Goal: Share content: Share content

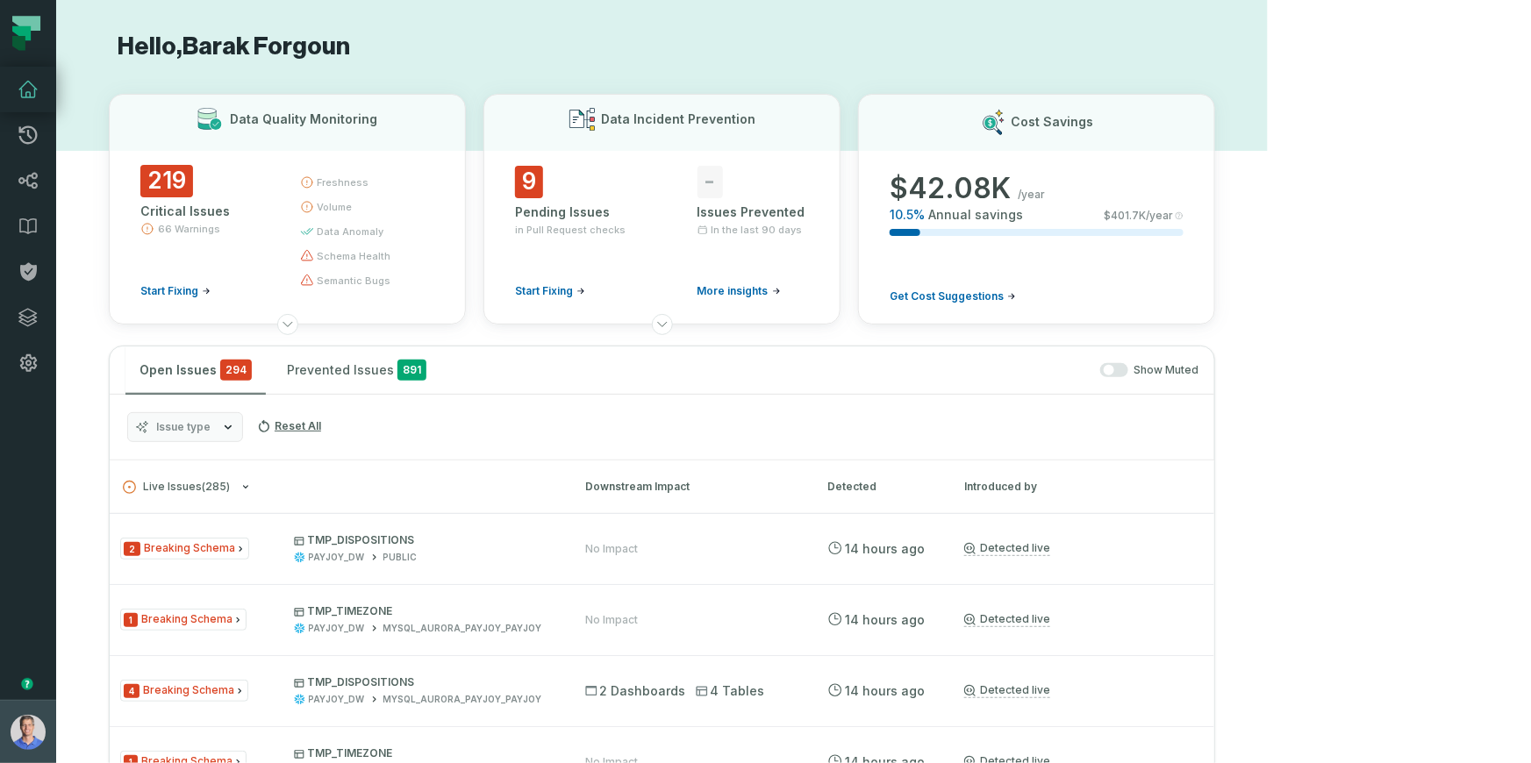
click at [48, 730] on button "Barak Forgoun (PayJoy) barak@foundational.io" at bounding box center [28, 731] width 56 height 63
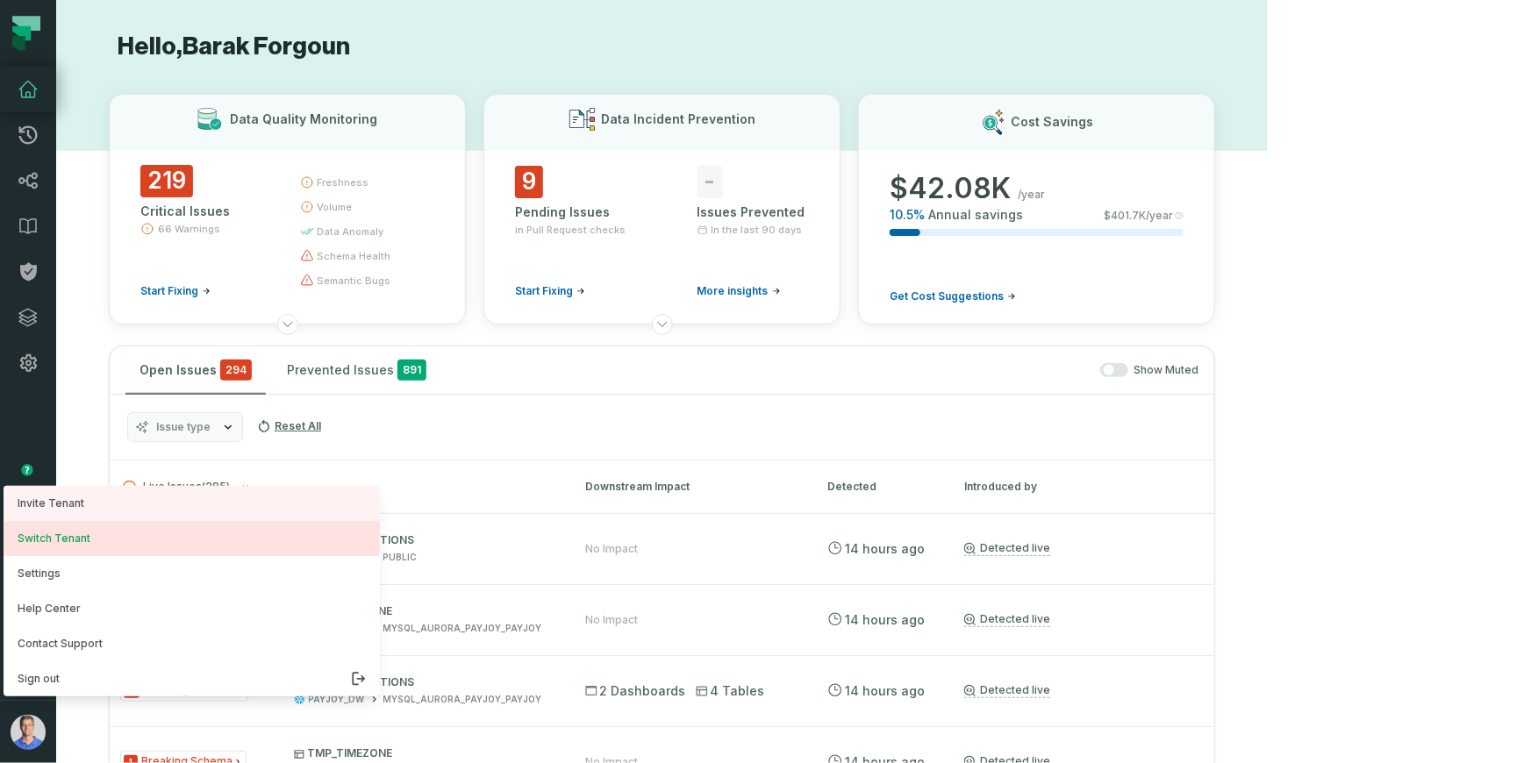
click at [124, 534] on button "Switch Tenant" at bounding box center [192, 538] width 376 height 35
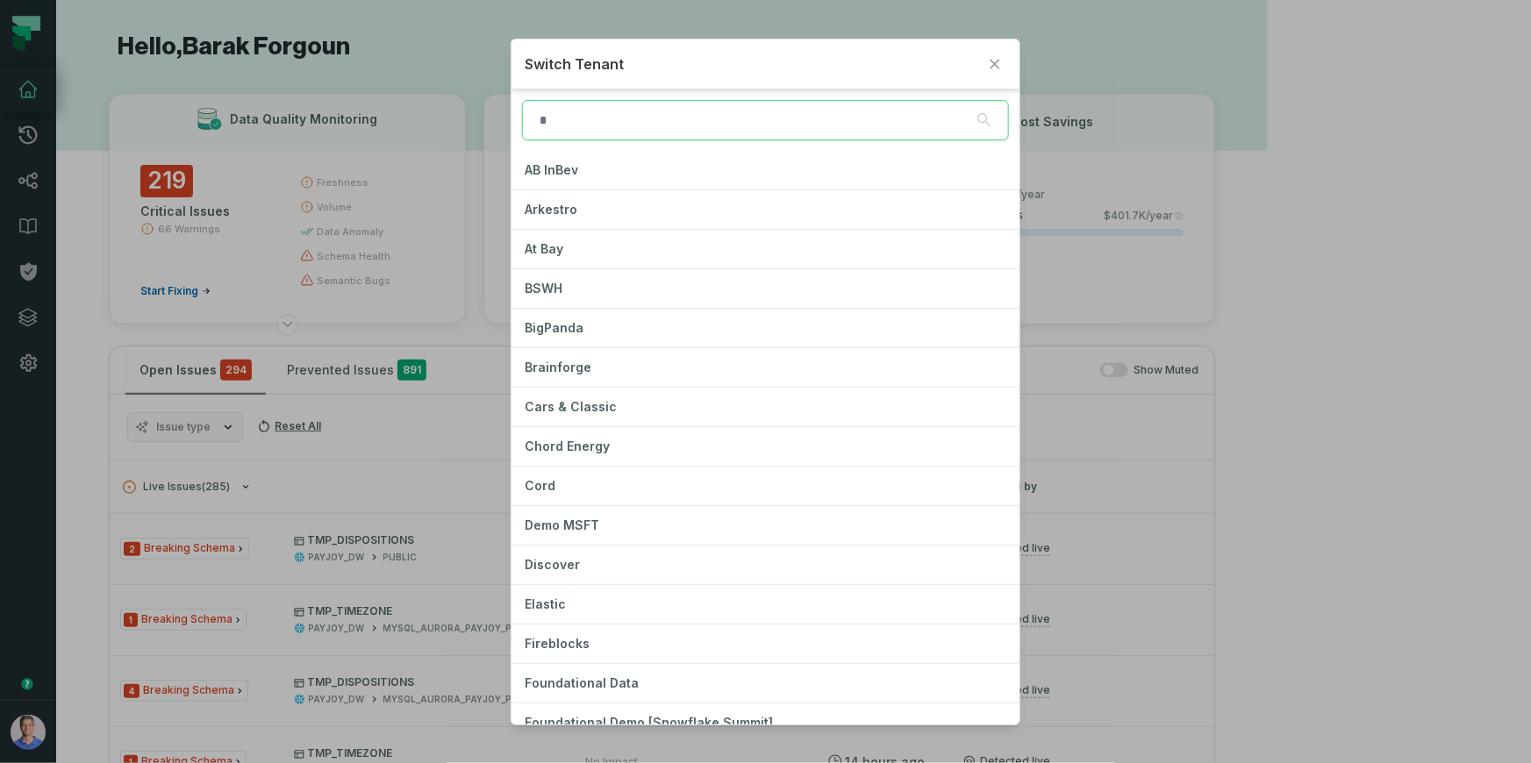
click at [733, 119] on input "search" at bounding box center [766, 120] width 488 height 40
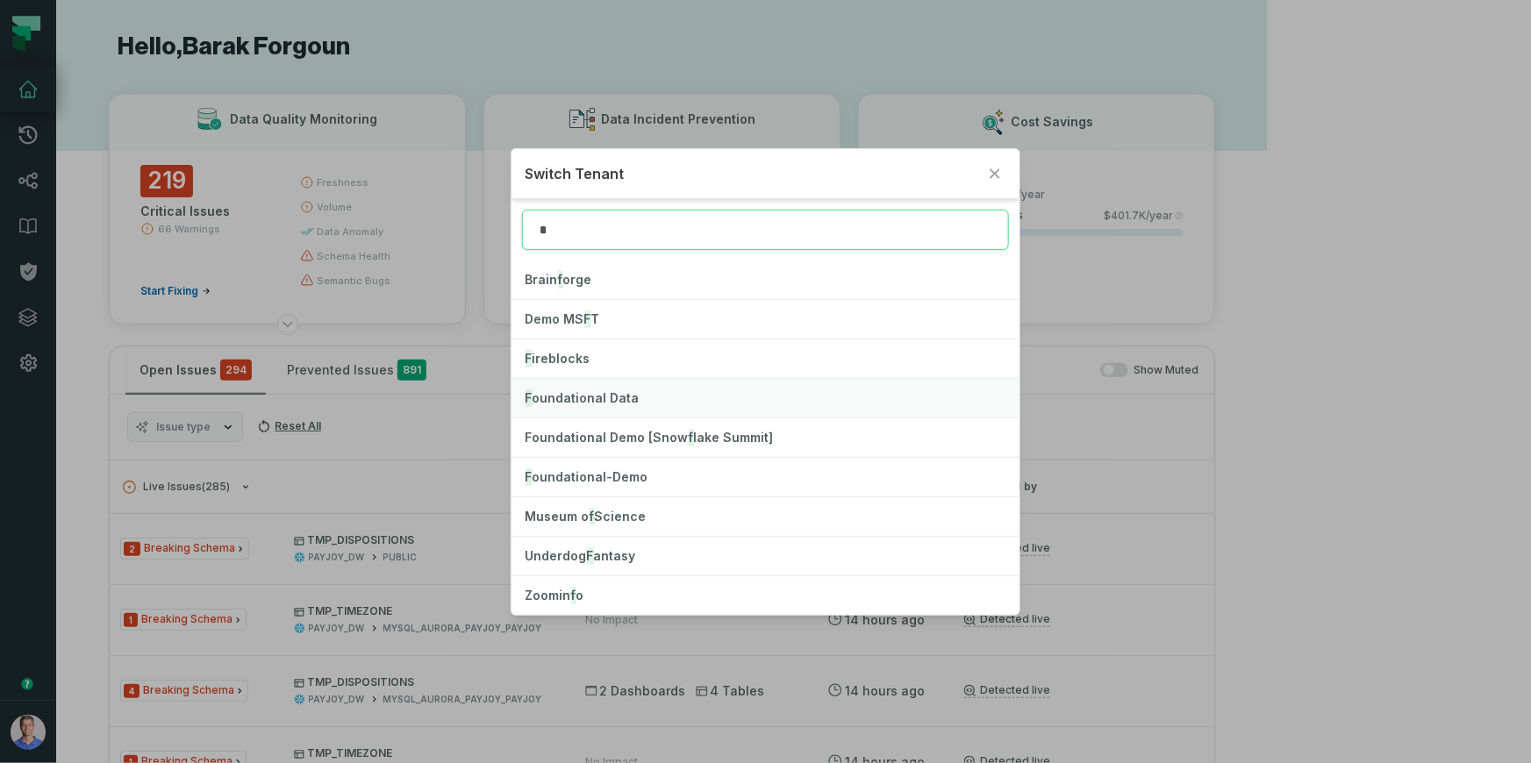
type input "*"
click at [600, 387] on button "F oundational Data" at bounding box center [765, 398] width 509 height 39
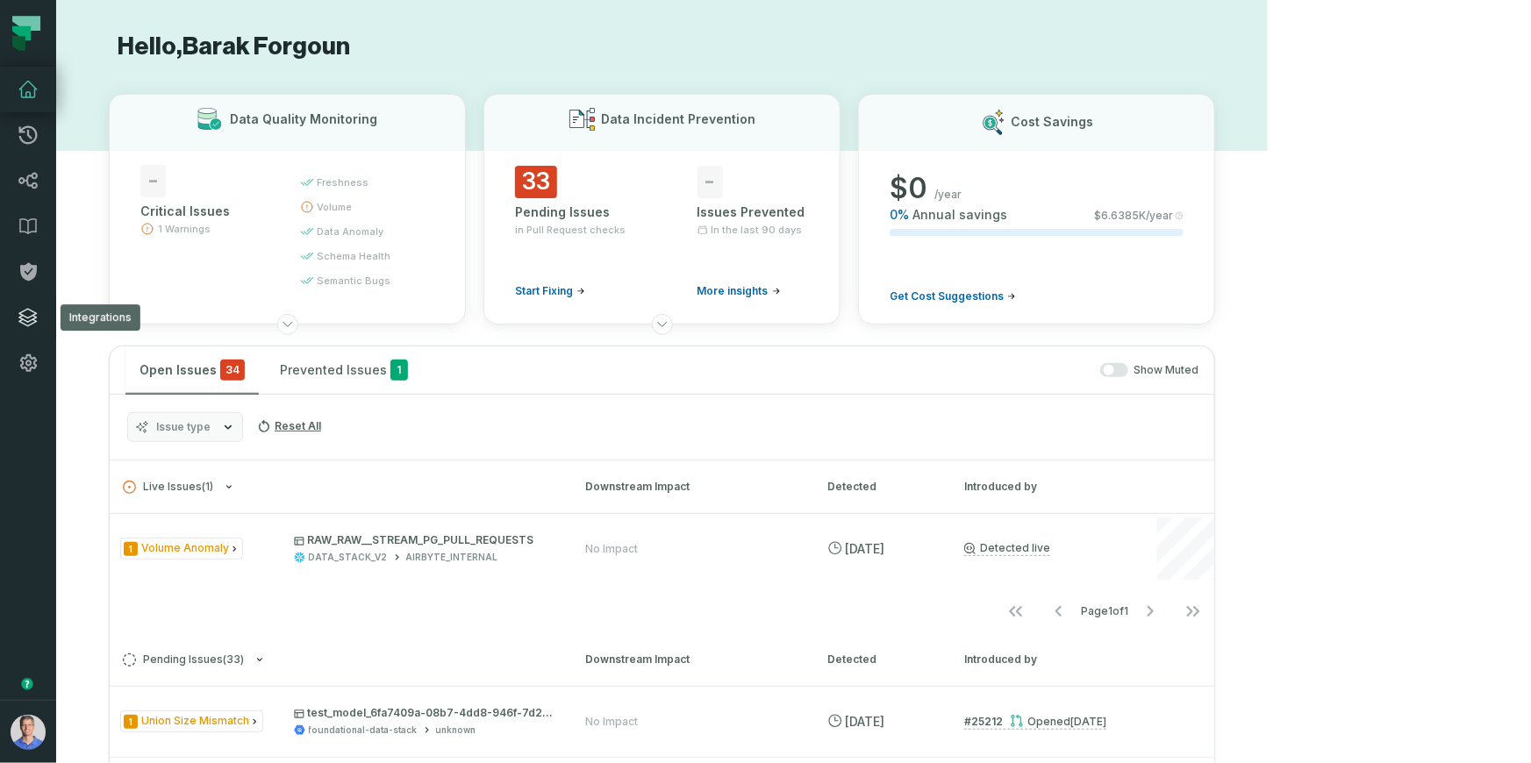
click at [29, 305] on link "Integrations" at bounding box center [28, 318] width 56 height 46
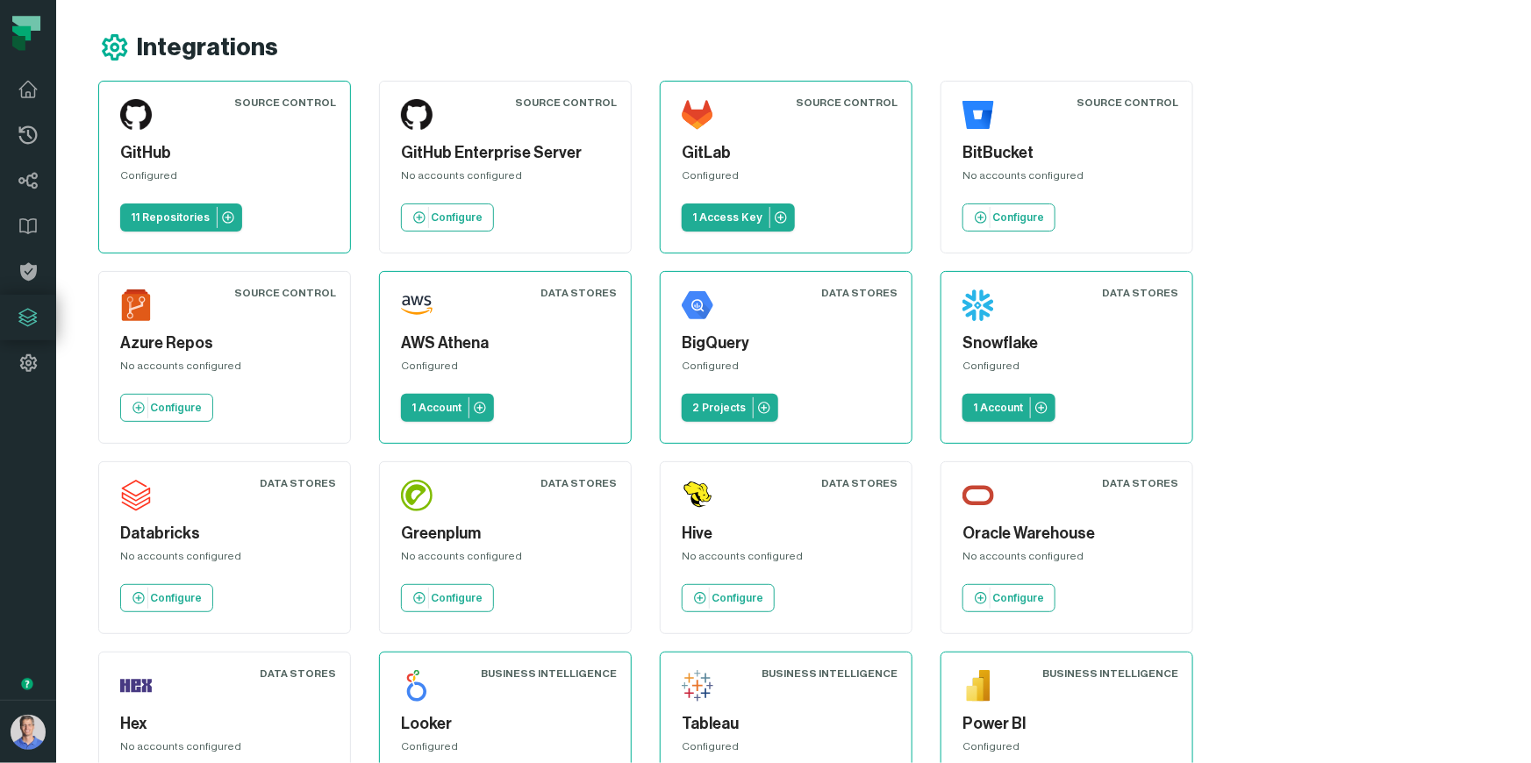
scroll to position [468, 0]
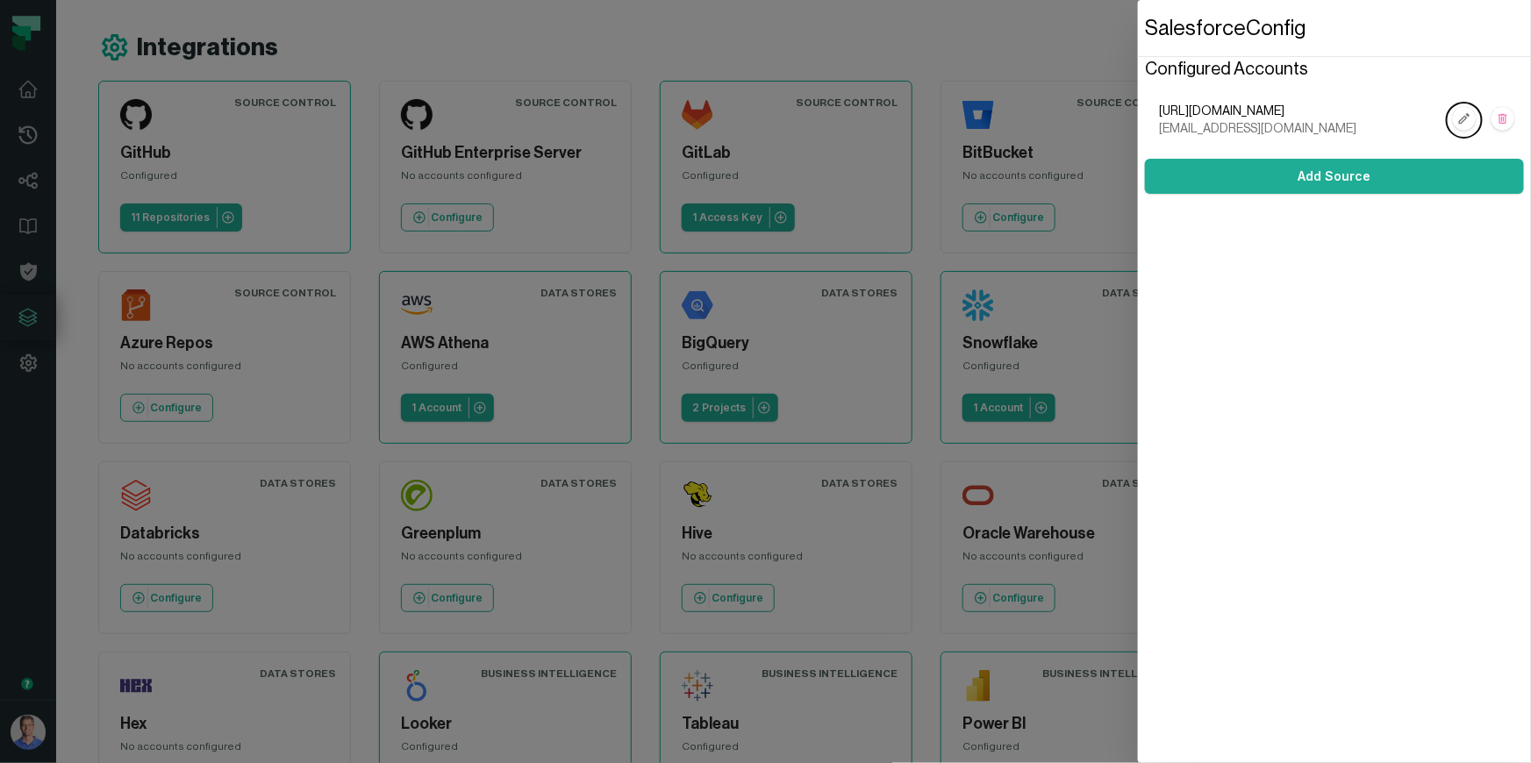
click at [1138, 43] on dialog "Salesforce Config Configured Accounts [URL][DOMAIN_NAME] [EMAIL_ADDRESS][DOMAIN…" at bounding box center [1334, 381] width 393 height 763
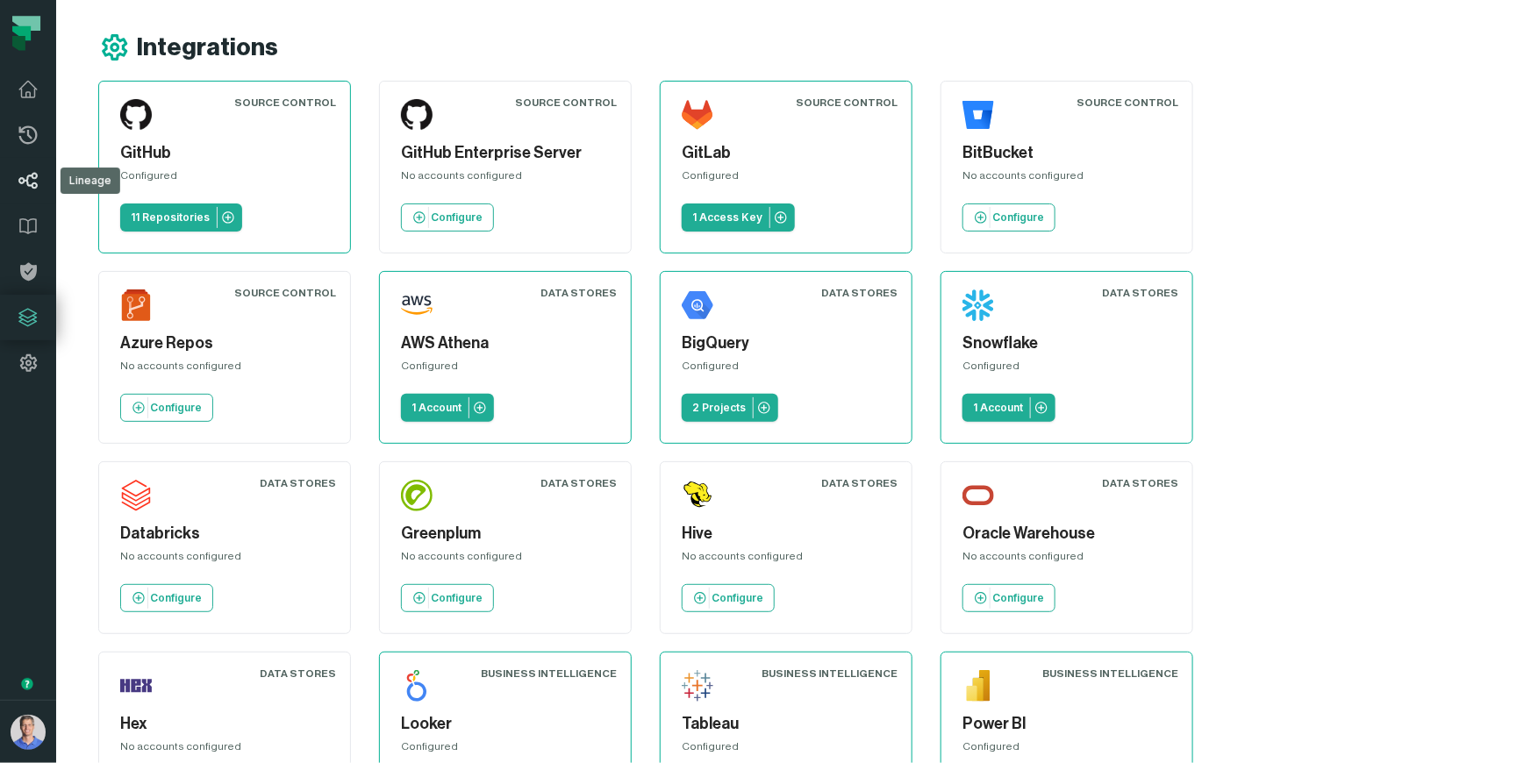
click at [34, 186] on icon at bounding box center [28, 180] width 21 height 21
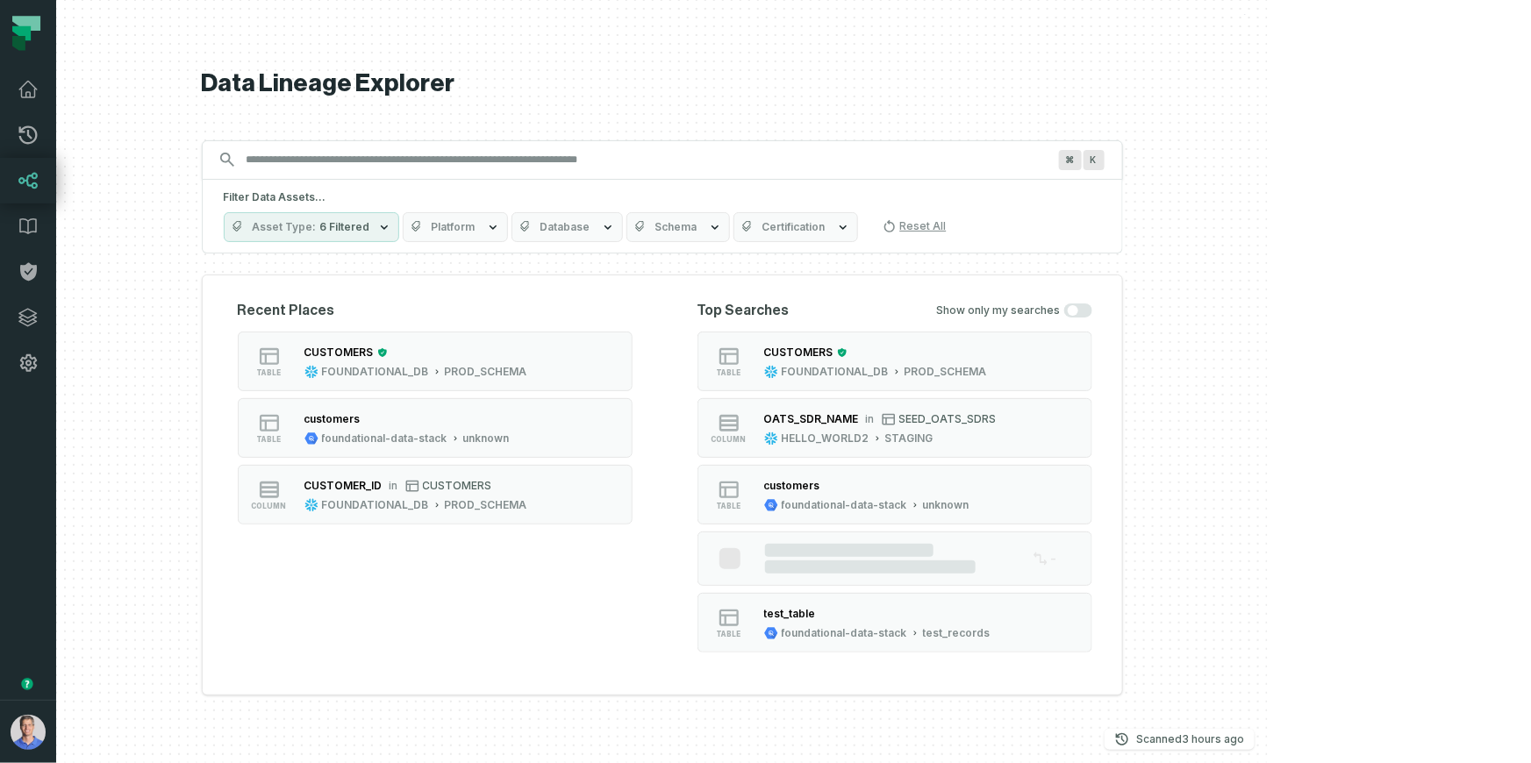
click at [475, 232] on span "Platform" at bounding box center [454, 227] width 44 height 14
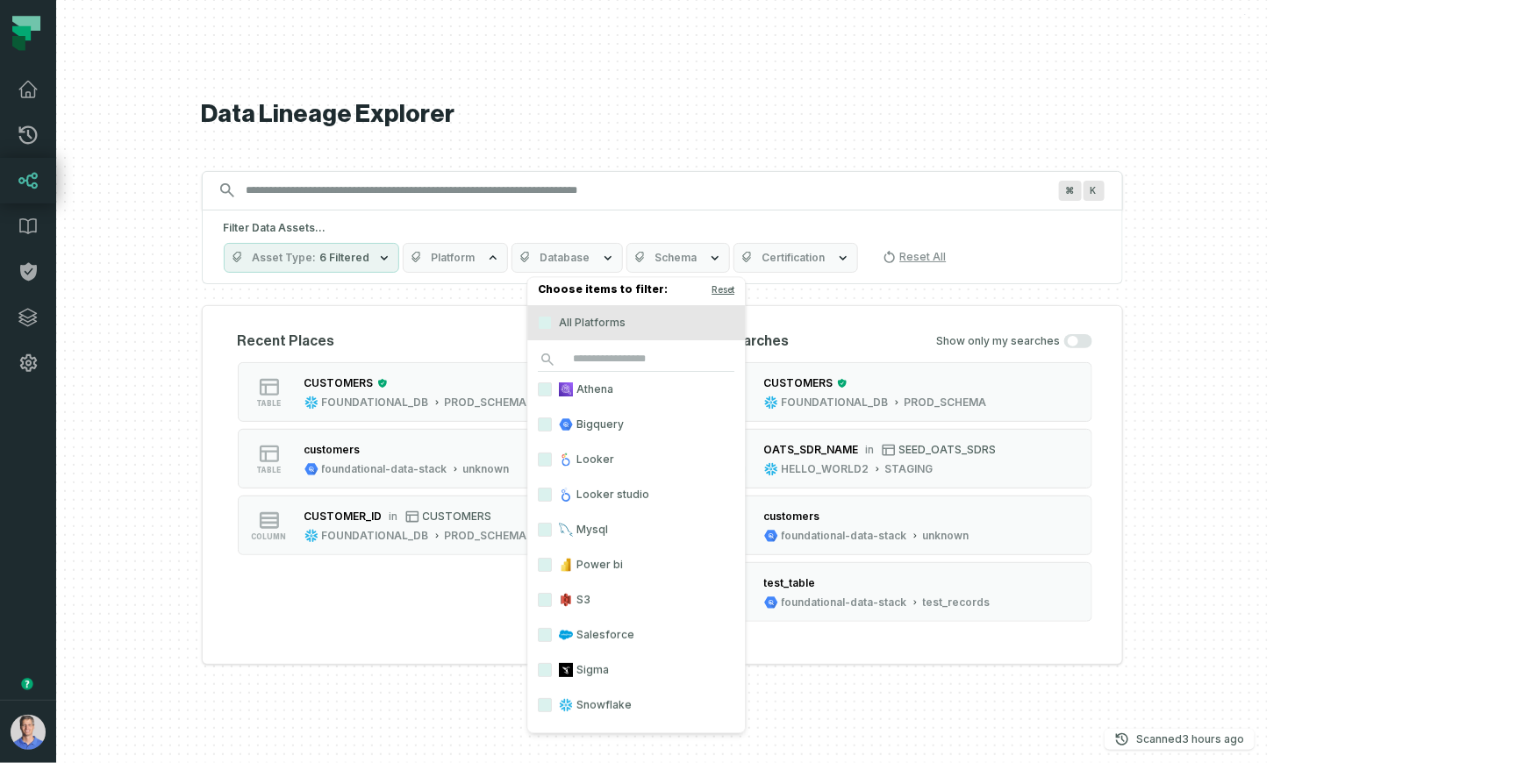
scroll to position [36, 0]
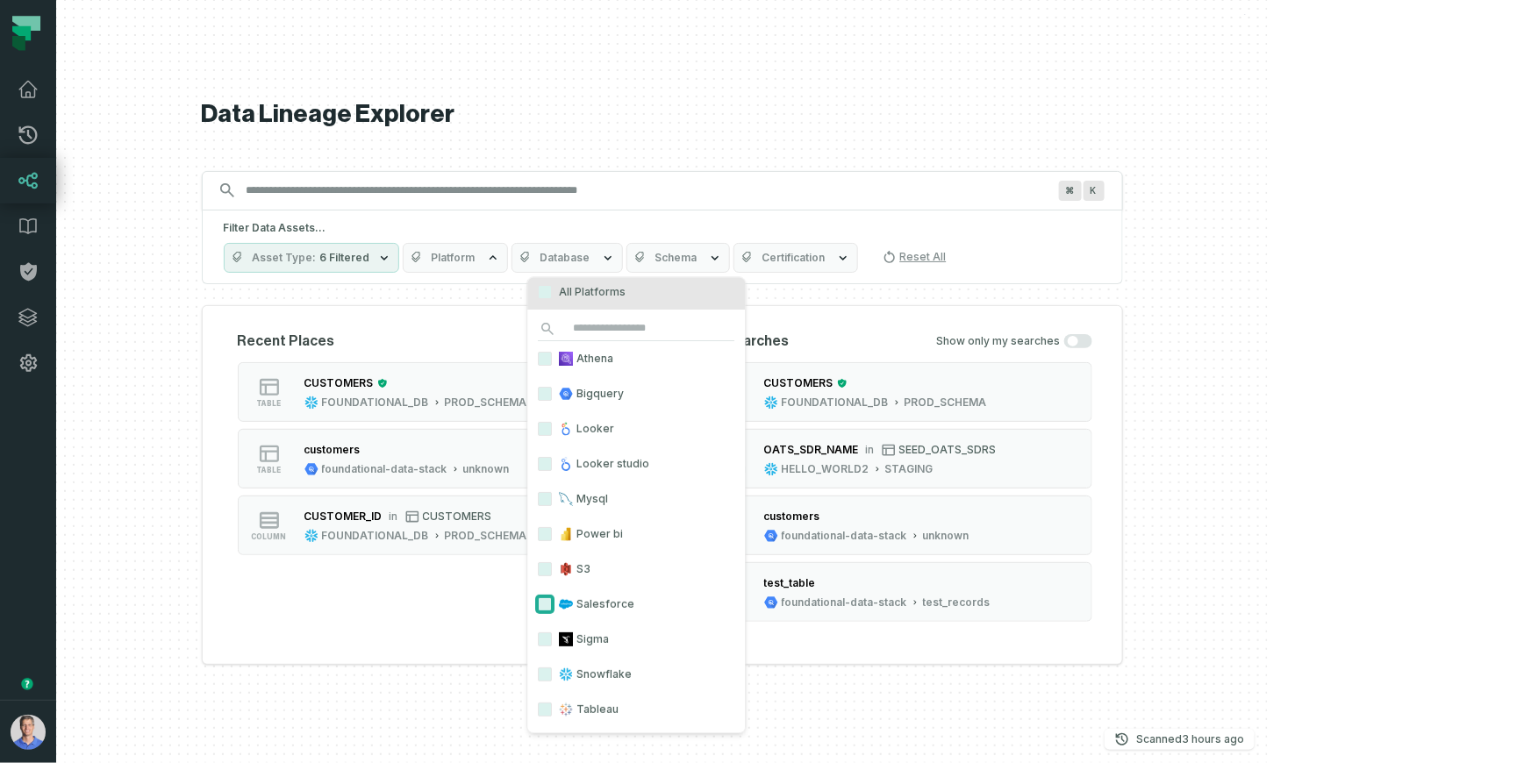
click at [547, 602] on button "Salesforce" at bounding box center [546, 605] width 14 height 14
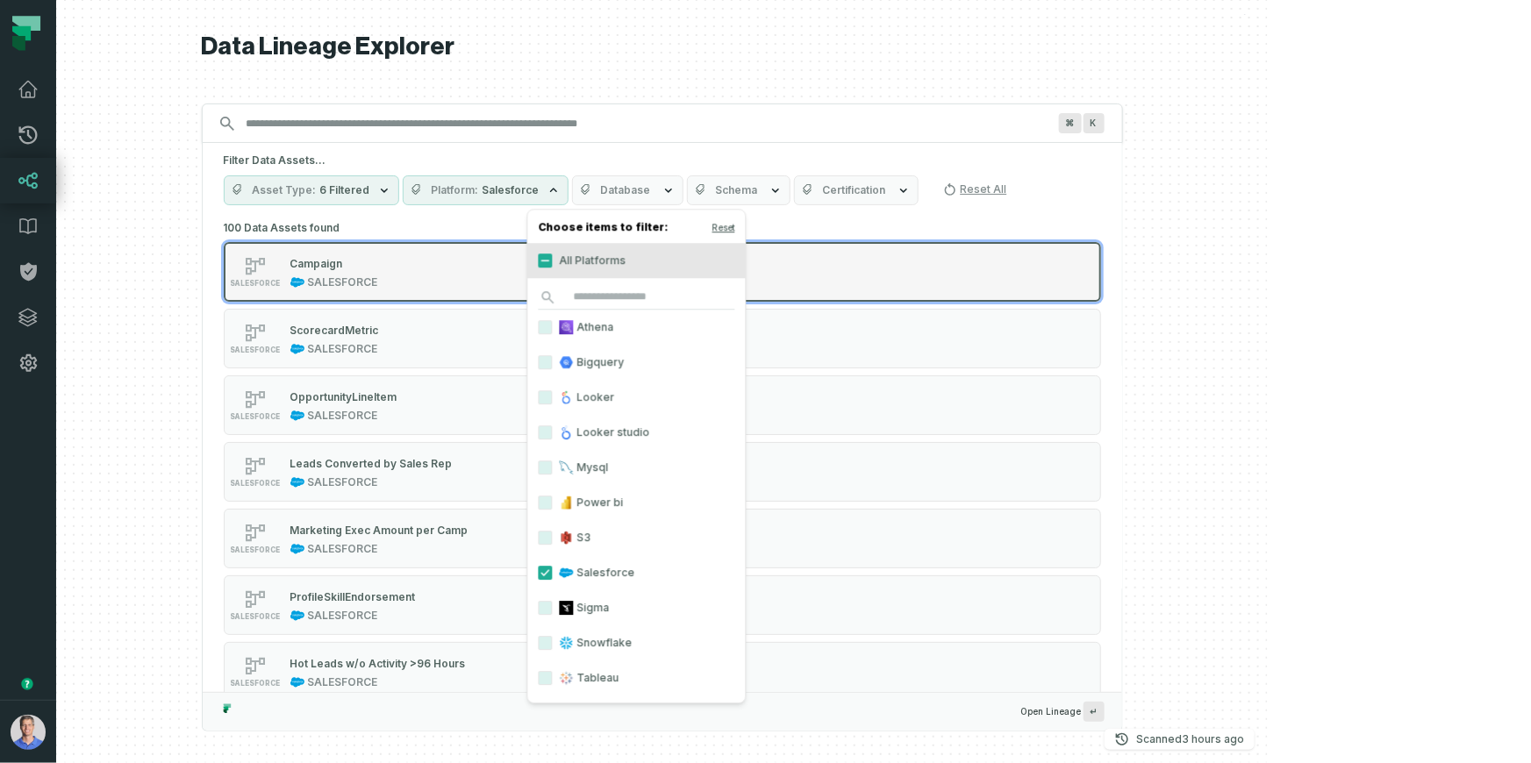
click at [385, 274] on div "Campaign SALESFORCE" at bounding box center [334, 271] width 102 height 35
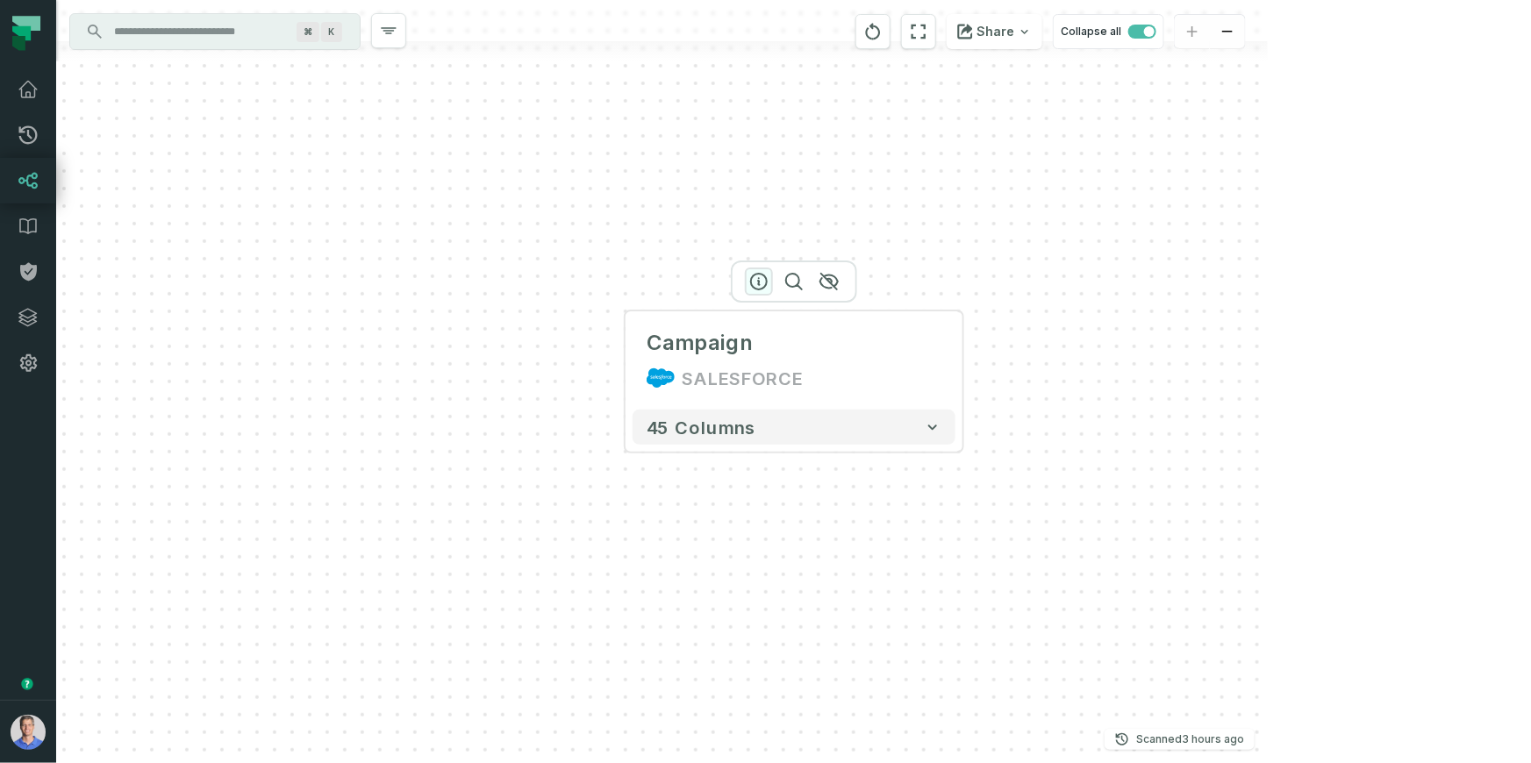
click at [753, 277] on icon "button" at bounding box center [758, 281] width 21 height 21
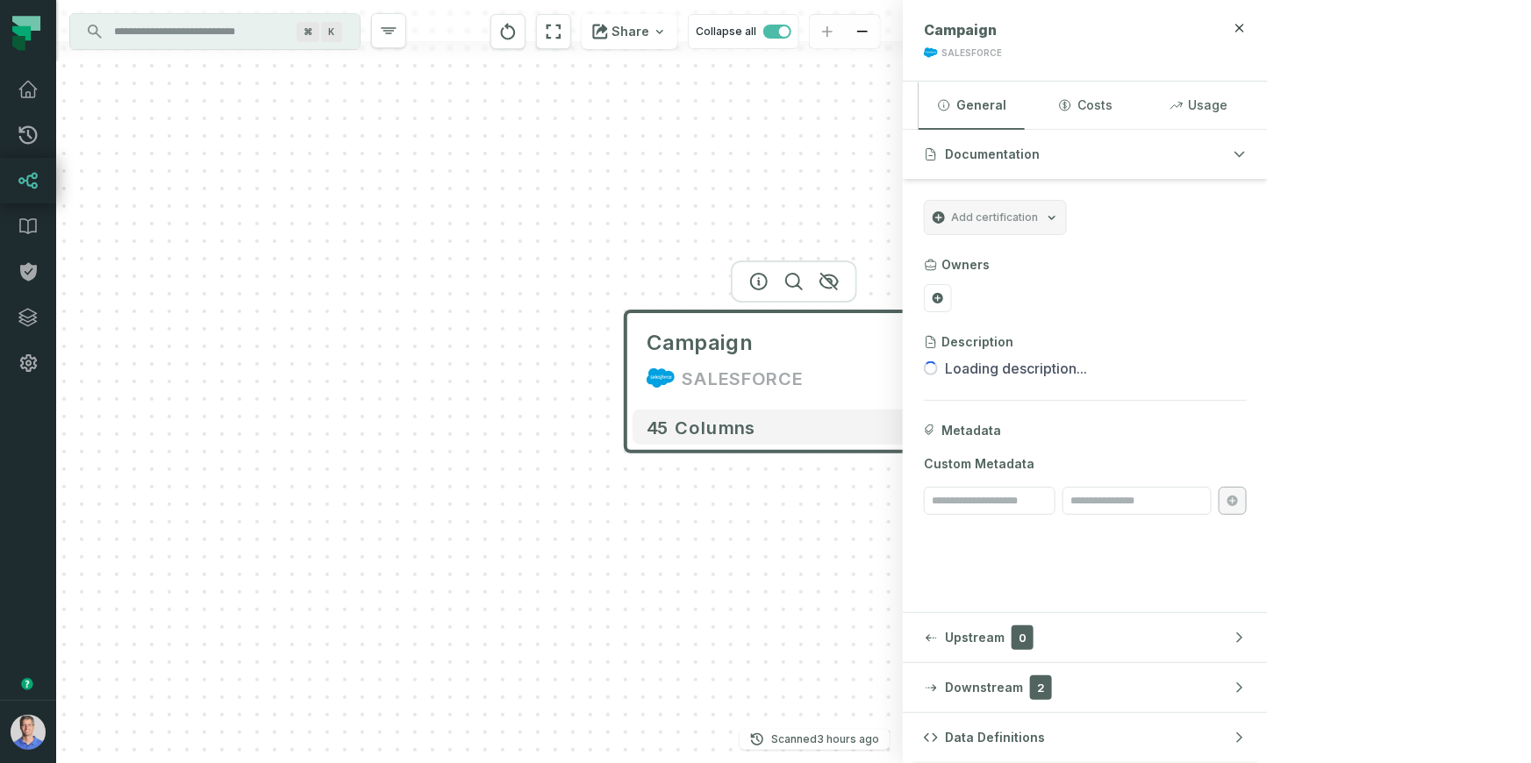
click at [967, 367] on button "+" at bounding box center [963, 361] width 32 height 32
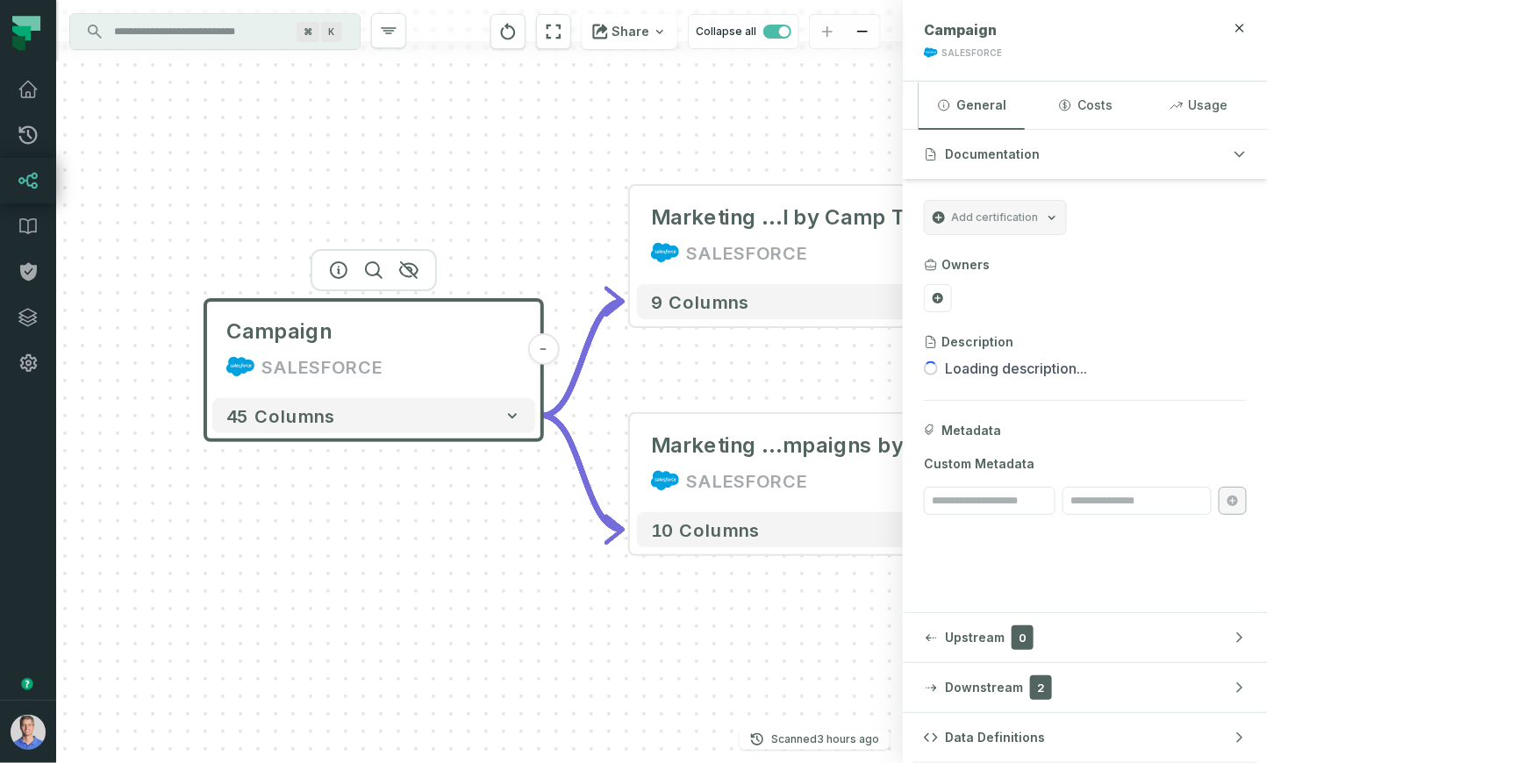
drag, startPoint x: 305, startPoint y: 189, endPoint x: 462, endPoint y: 146, distance: 162.8
click at [462, 146] on div "- Marketing Exec Campaign RO I by Camp Type SALESFORCE 9 columns - Marketing Ex…" at bounding box center [479, 381] width 846 height 763
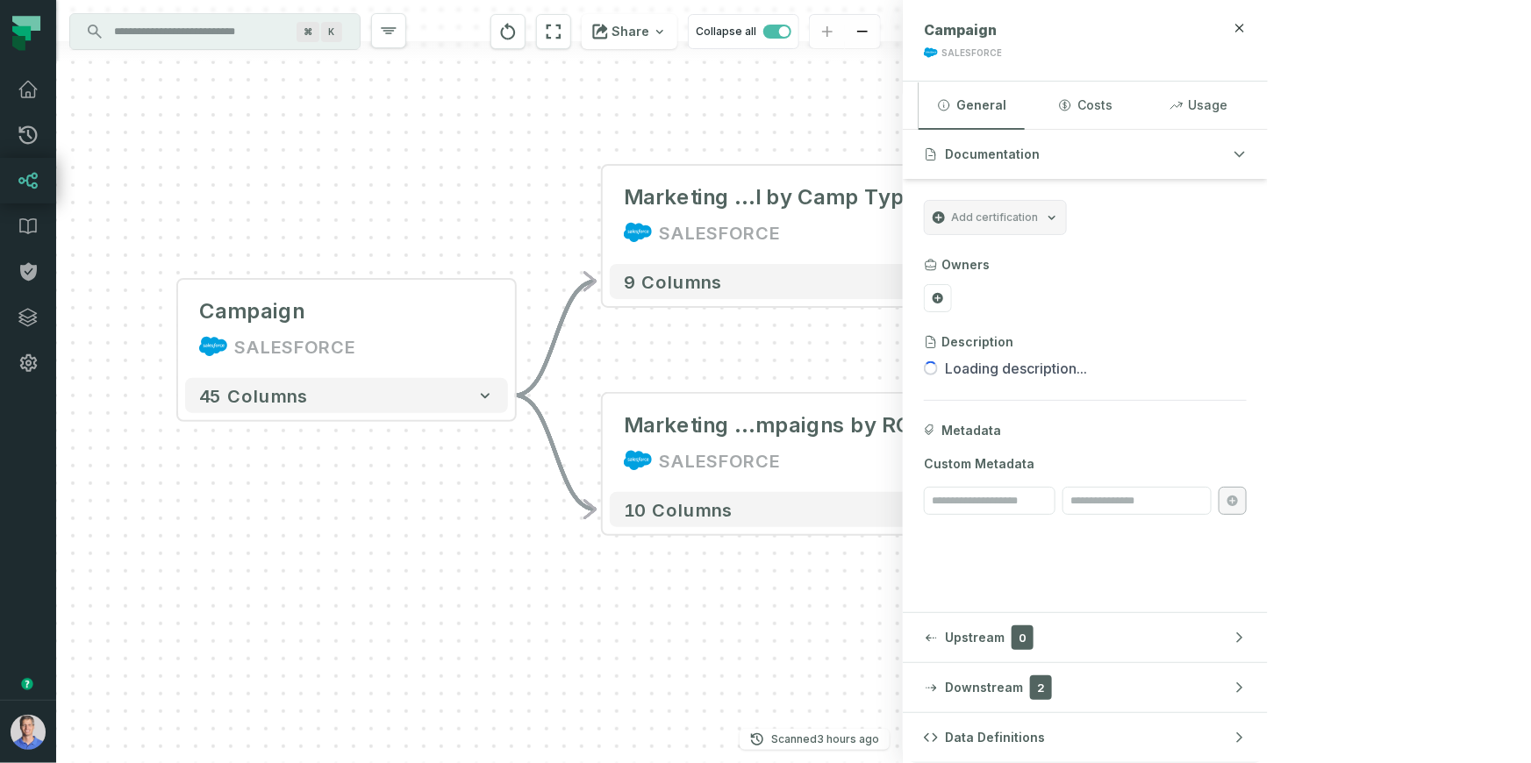
drag, startPoint x: 464, startPoint y: 165, endPoint x: 515, endPoint y: 158, distance: 51.4
click at [515, 158] on div "- Marketing Exec Campaign RO I by Camp Type SALESFORCE 9 columns - Marketing Ex…" at bounding box center [479, 381] width 846 height 763
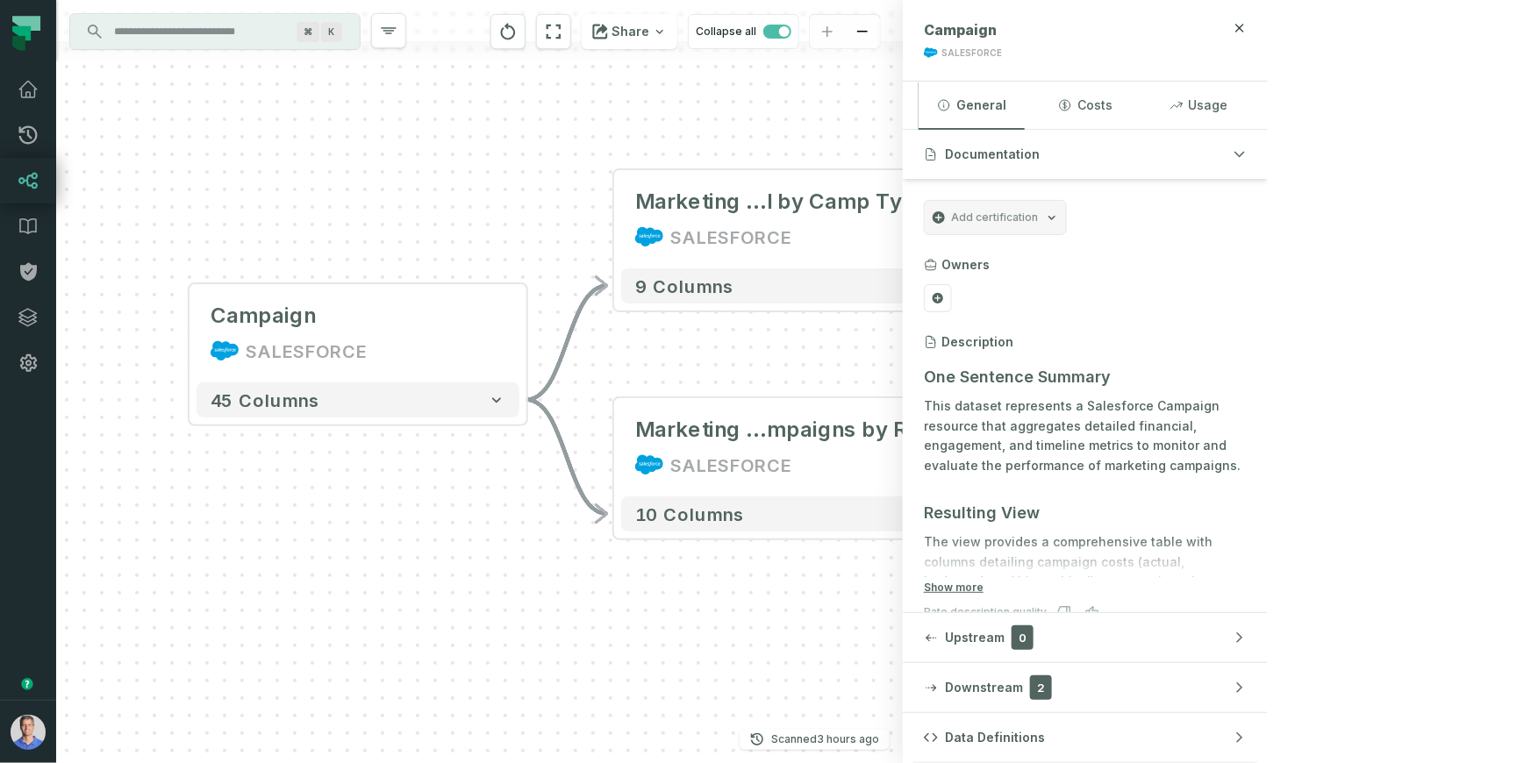
drag, startPoint x: 515, startPoint y: 158, endPoint x: 526, endPoint y: 162, distance: 12.2
click at [526, 162] on div "- Marketing Exec Campaign RO I by Camp Type SALESFORCE 9 columns - Marketing Ex…" at bounding box center [479, 381] width 846 height 763
drag, startPoint x: 24, startPoint y: 731, endPoint x: 44, endPoint y: 691, distance: 44.3
click at [24, 731] on img "button" at bounding box center [28, 732] width 35 height 35
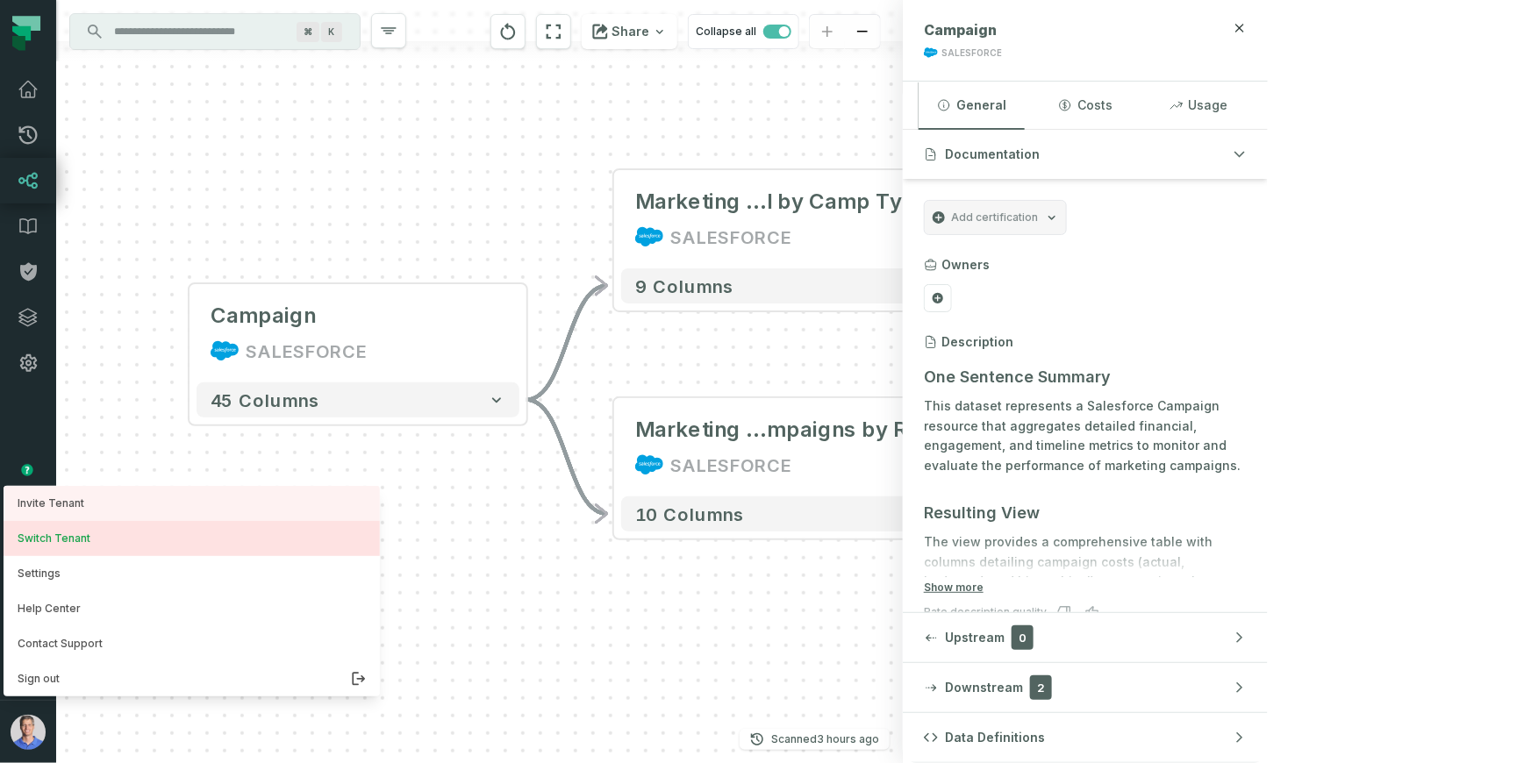
click at [96, 533] on button "Switch Tenant" at bounding box center [192, 538] width 376 height 35
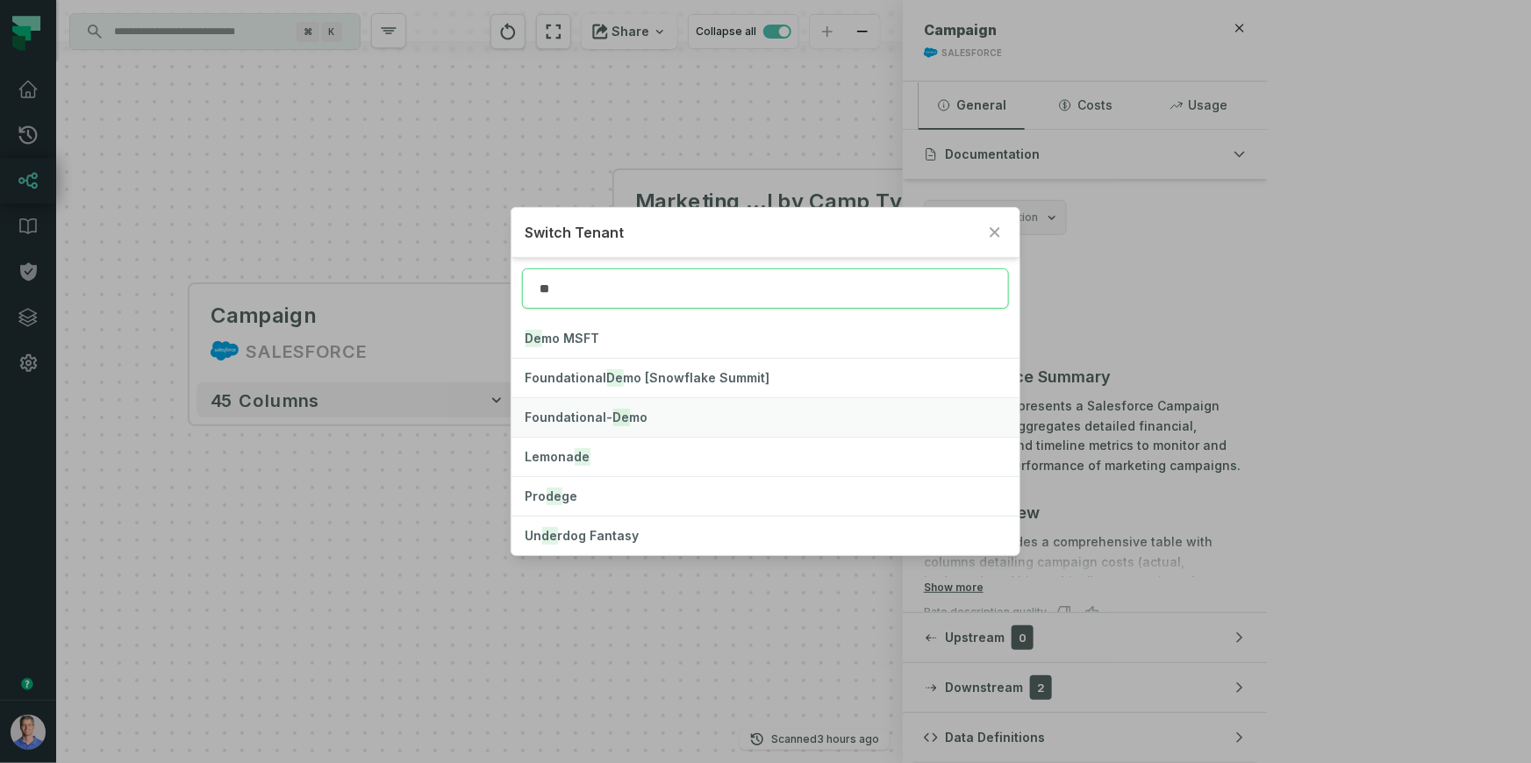
type input "**"
click at [569, 411] on span "Foundational- De mo" at bounding box center [586, 417] width 123 height 15
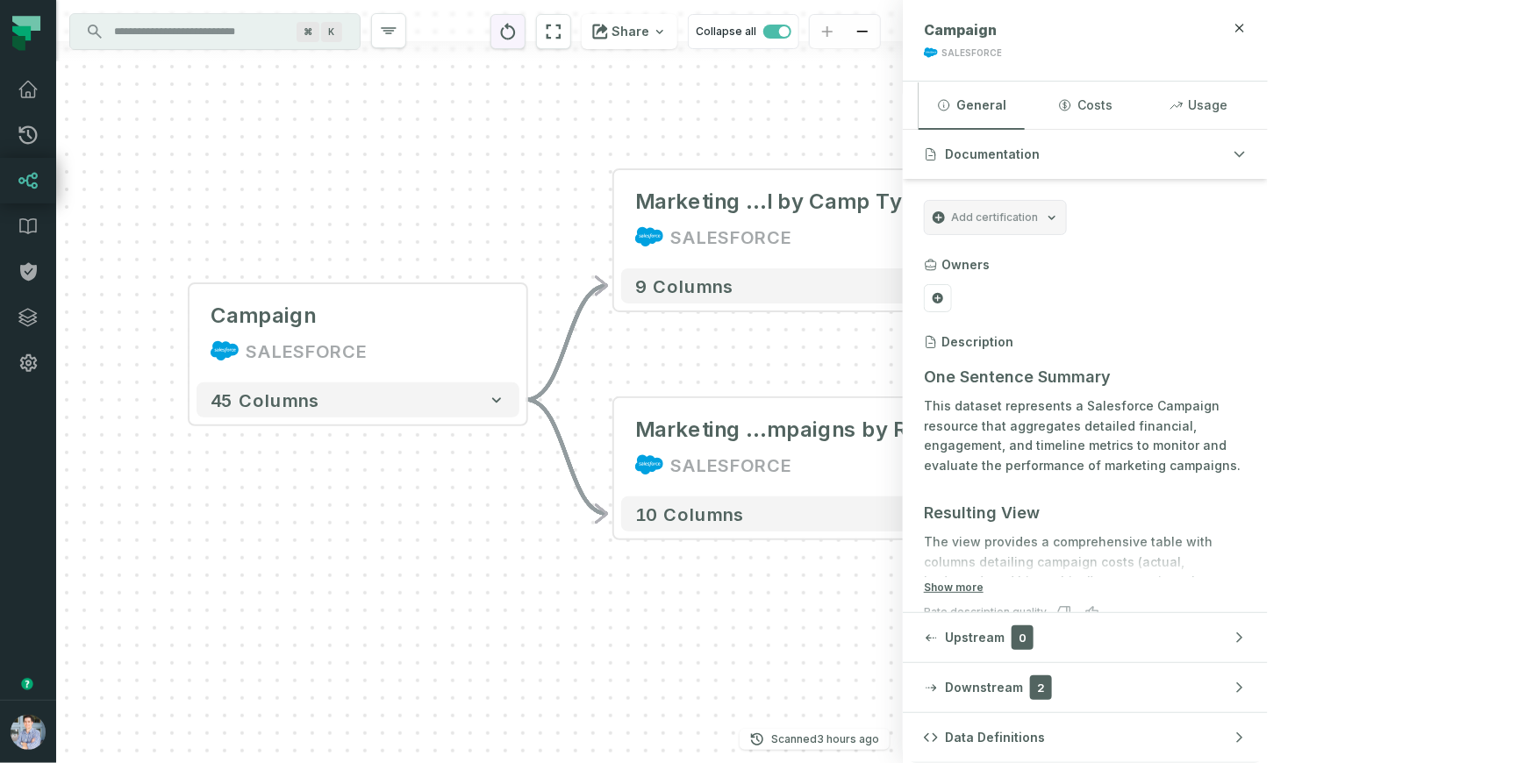
click at [518, 34] on icon "reset" at bounding box center [507, 31] width 19 height 21
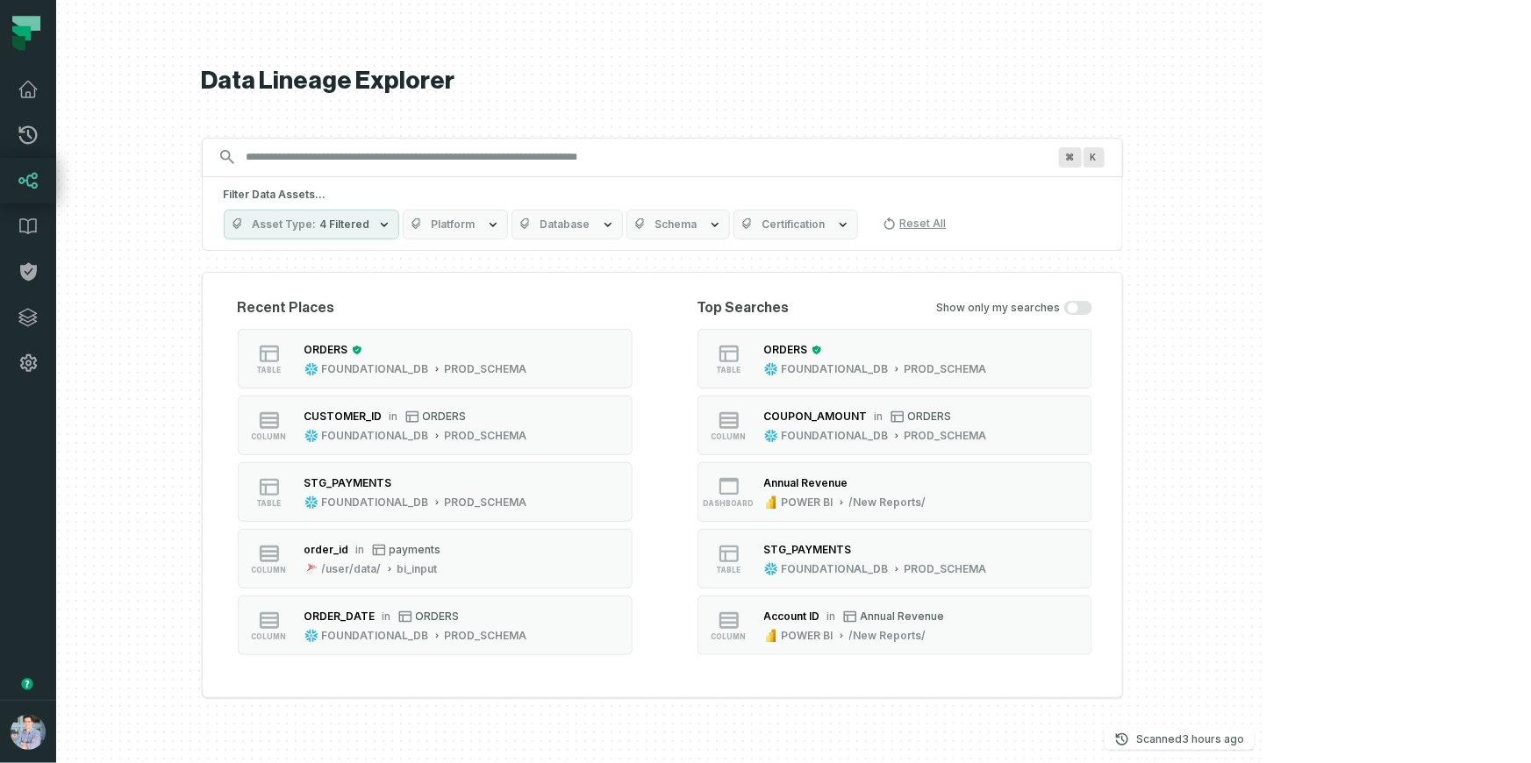
click at [508, 217] on button "Platform" at bounding box center [455, 225] width 105 height 30
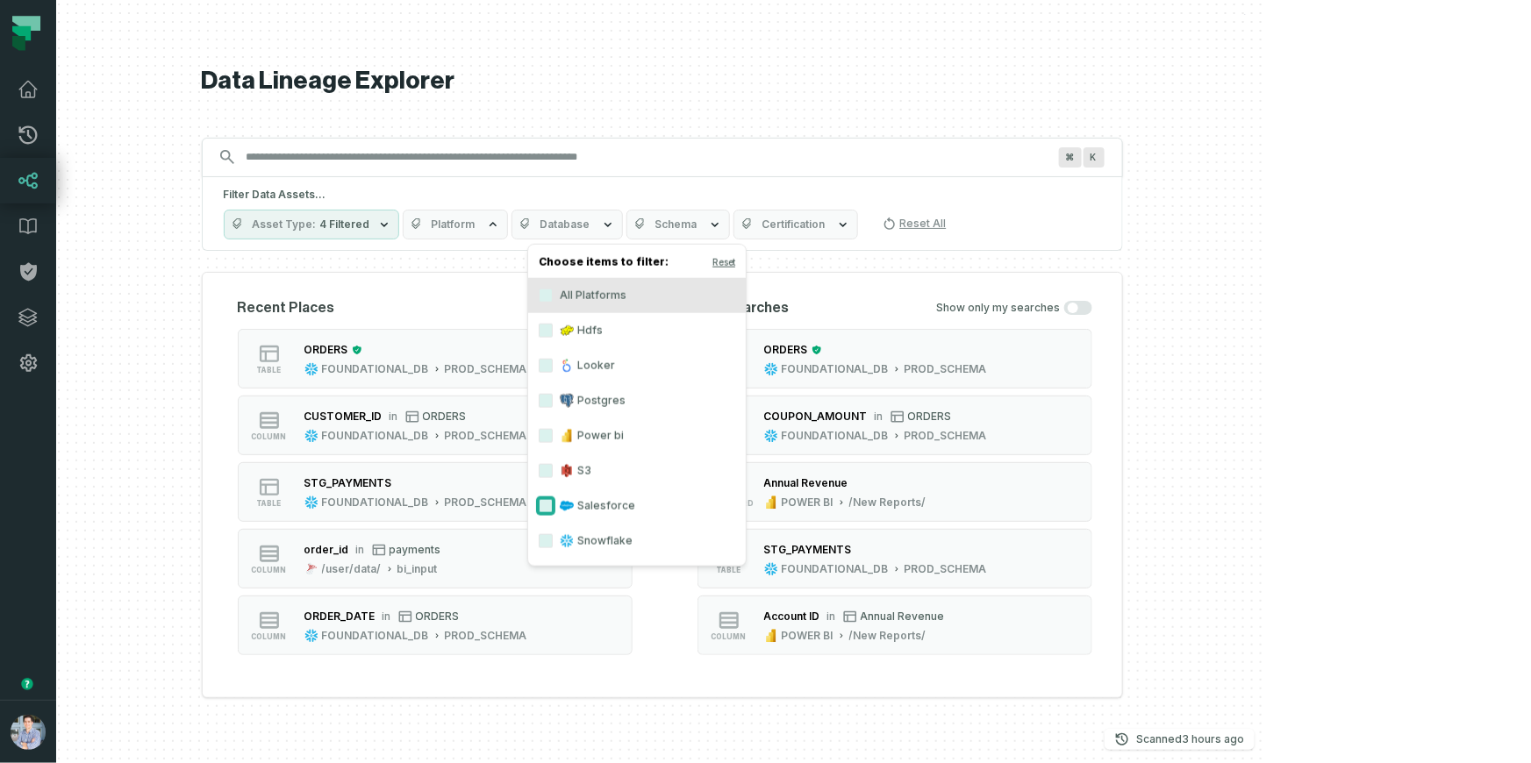
click at [540, 500] on button "Salesforce" at bounding box center [546, 506] width 14 height 14
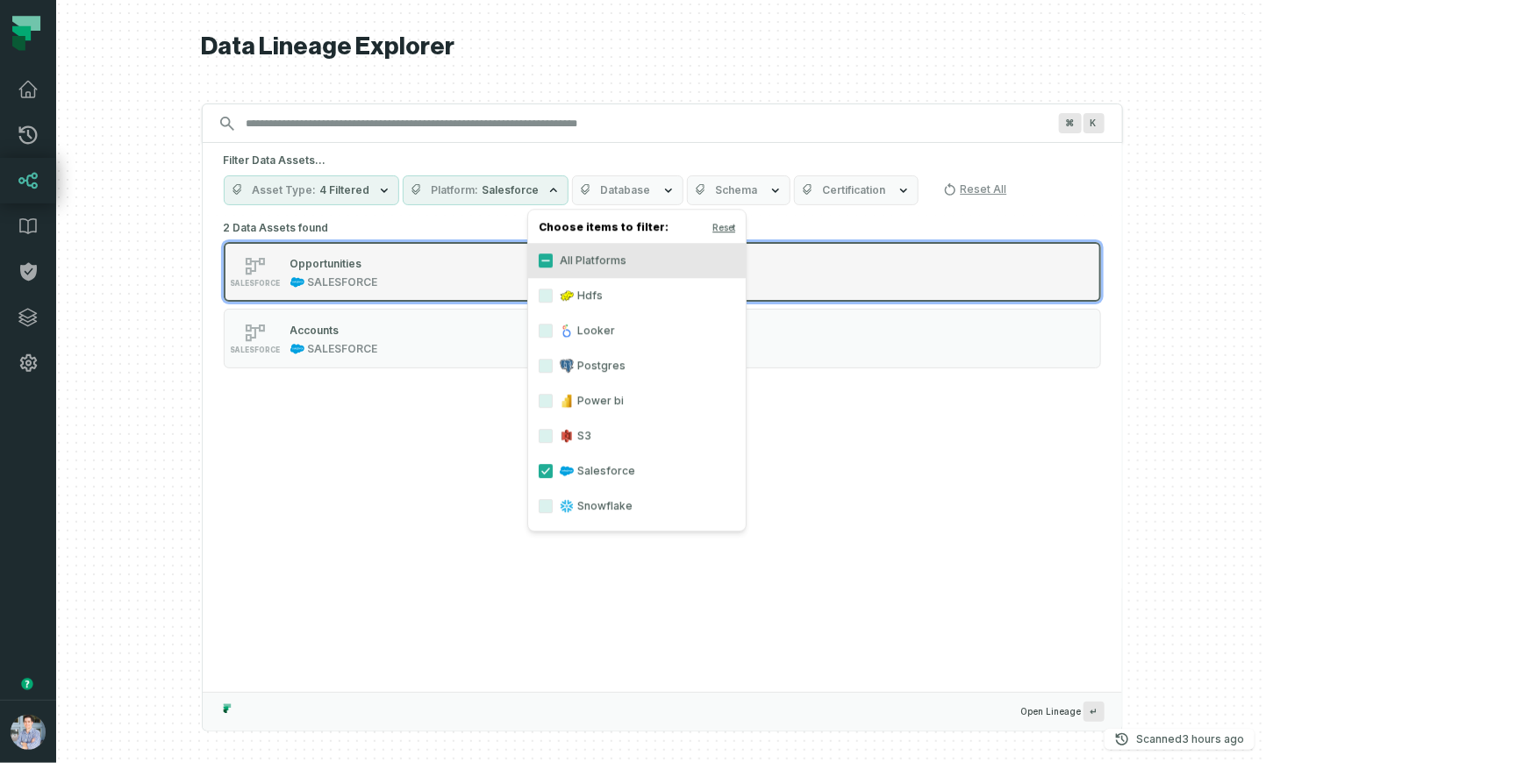
click at [362, 265] on div "Opportunities" at bounding box center [326, 263] width 72 height 13
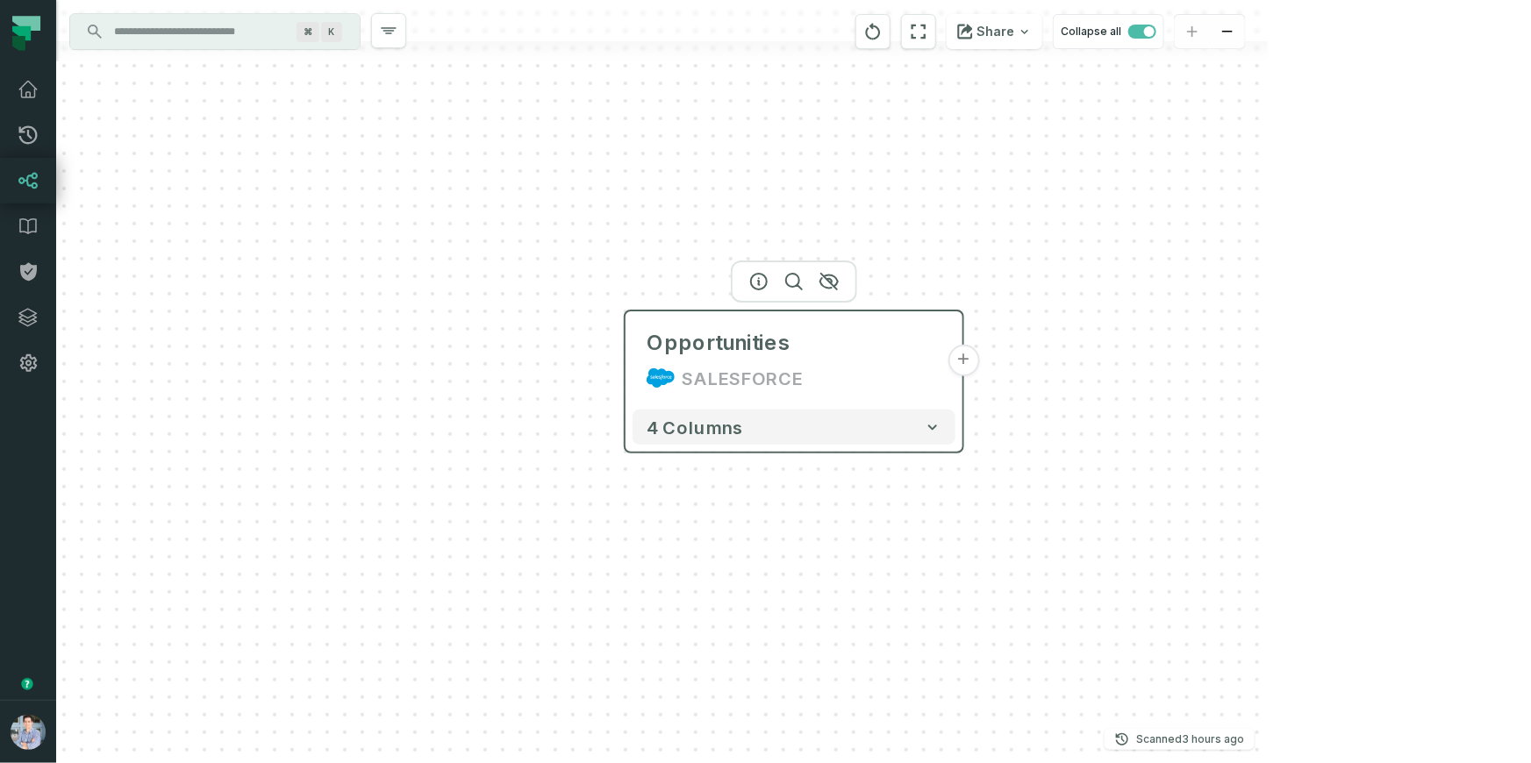
click at [961, 359] on button "+" at bounding box center [963, 361] width 32 height 32
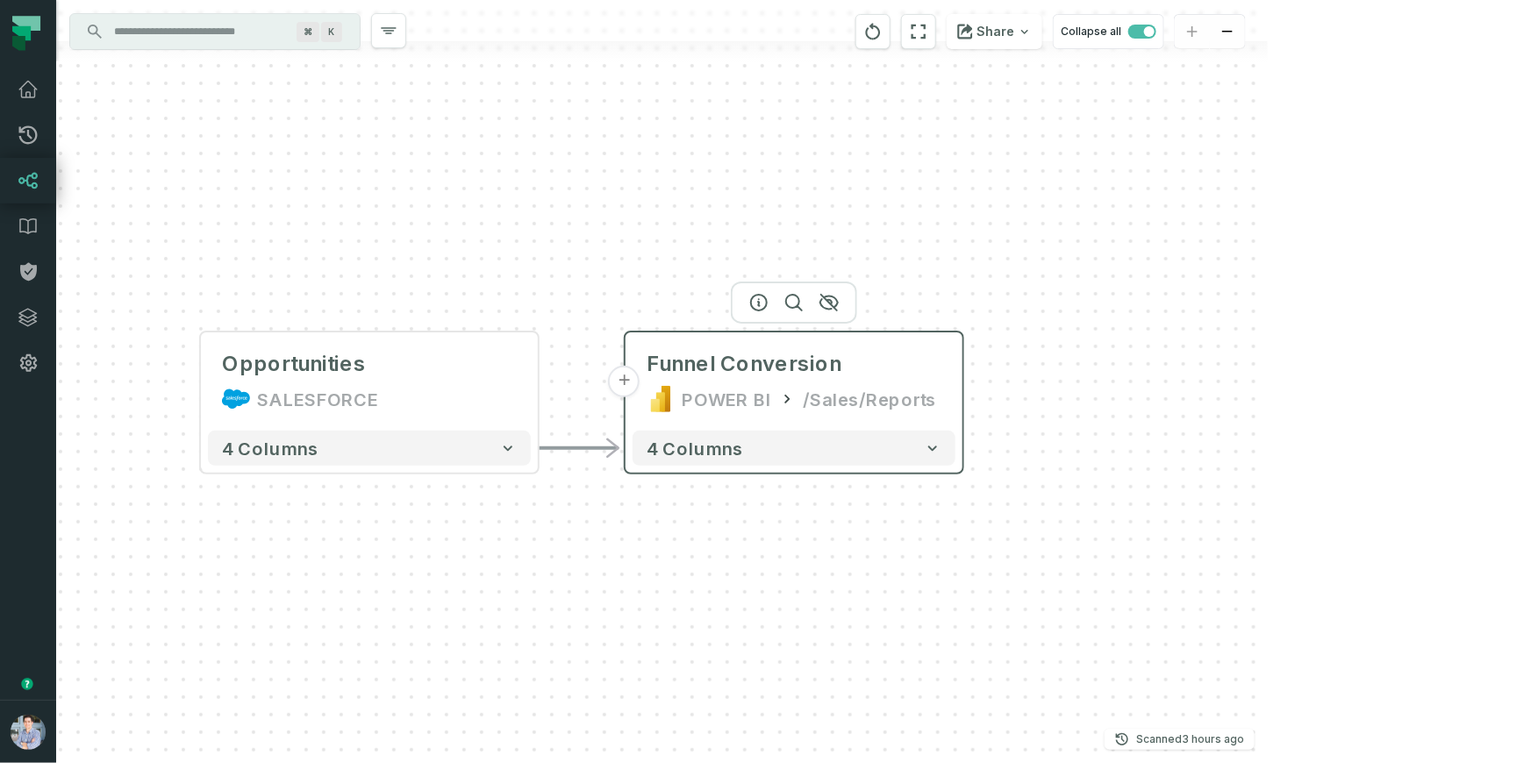
click at [627, 384] on button "+" at bounding box center [625, 382] width 32 height 32
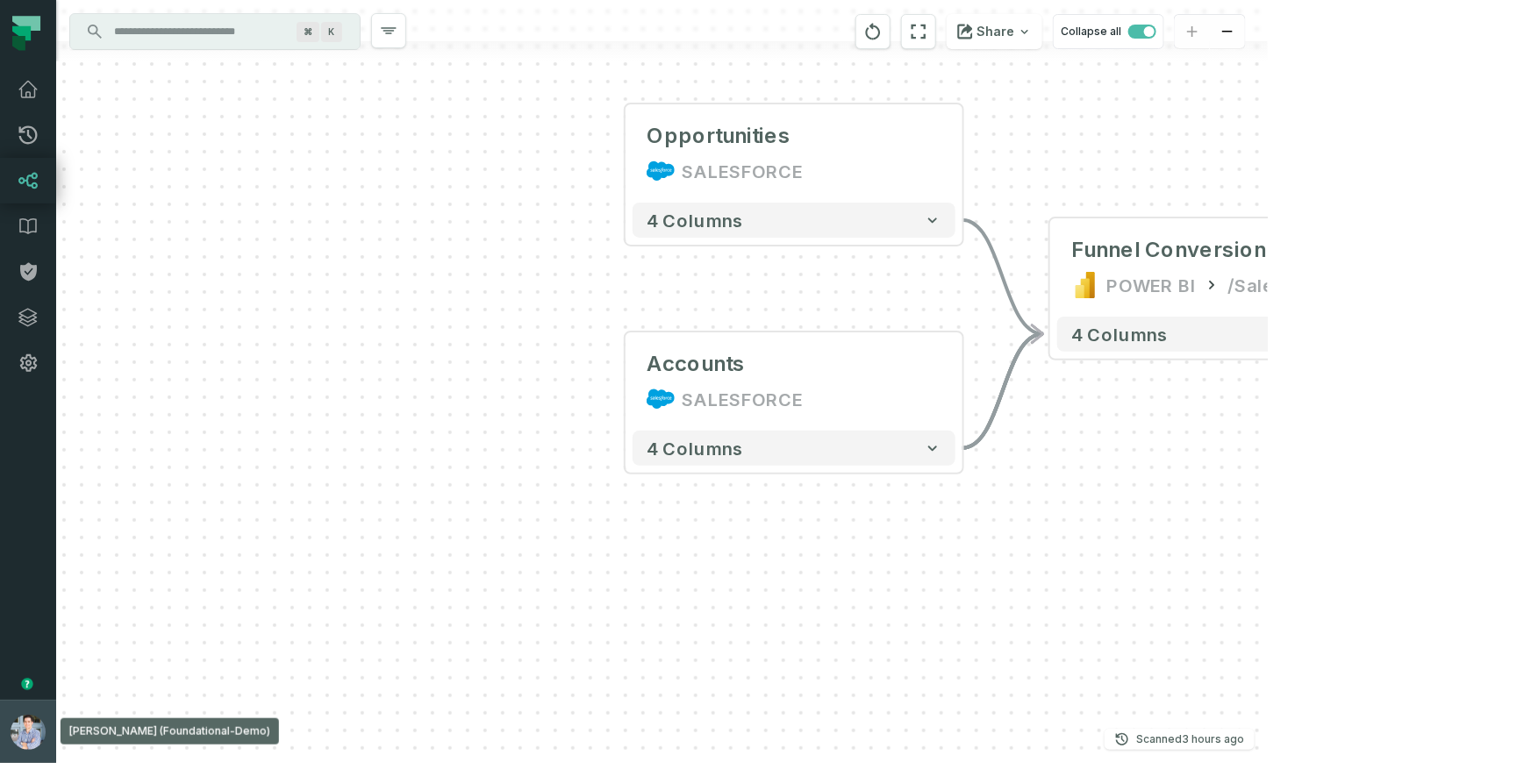
click at [39, 735] on img "button" at bounding box center [28, 732] width 35 height 35
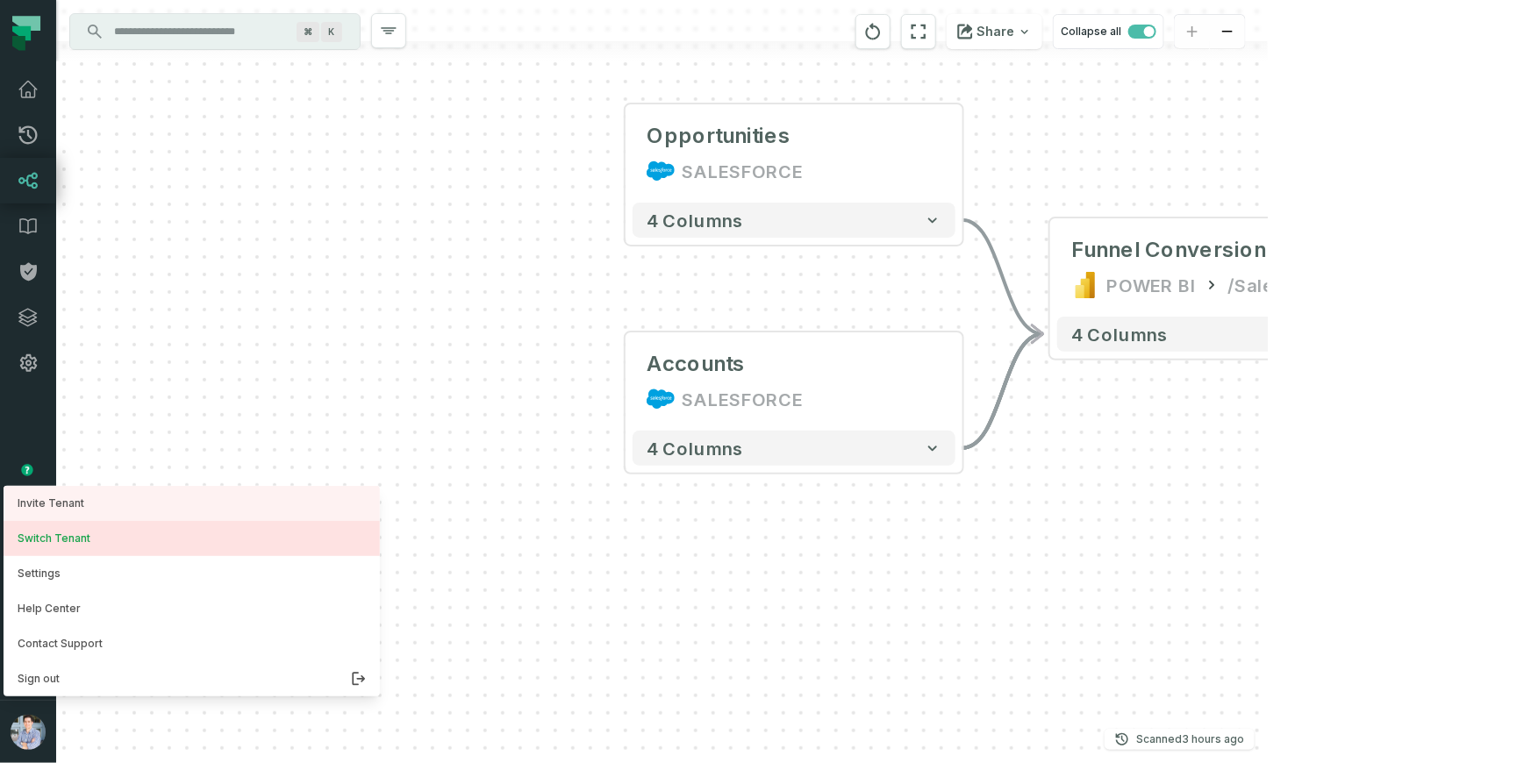
click at [76, 530] on button "Switch Tenant" at bounding box center [192, 538] width 376 height 35
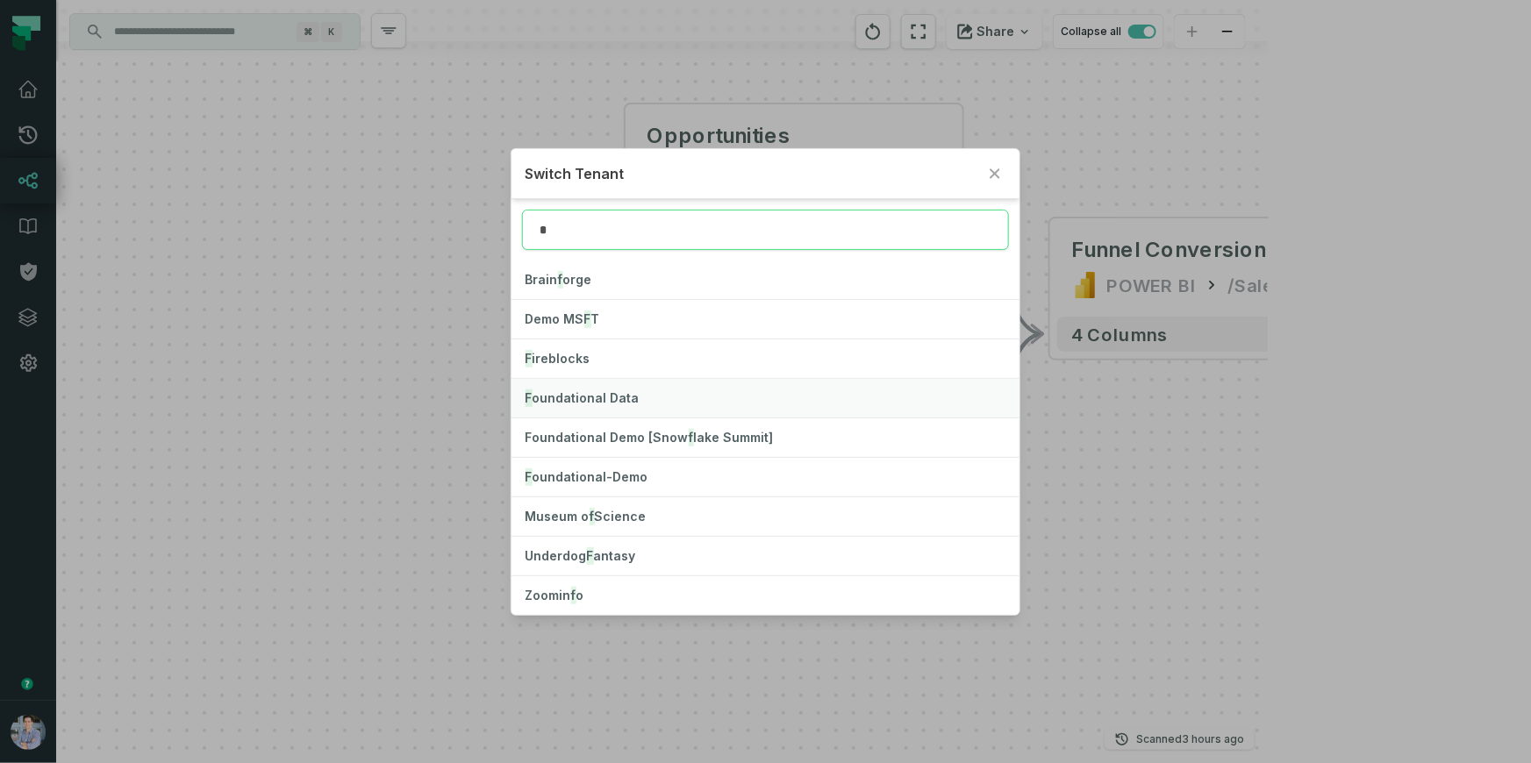
type input "*"
click at [552, 399] on span "F oundational Data" at bounding box center [582, 397] width 114 height 15
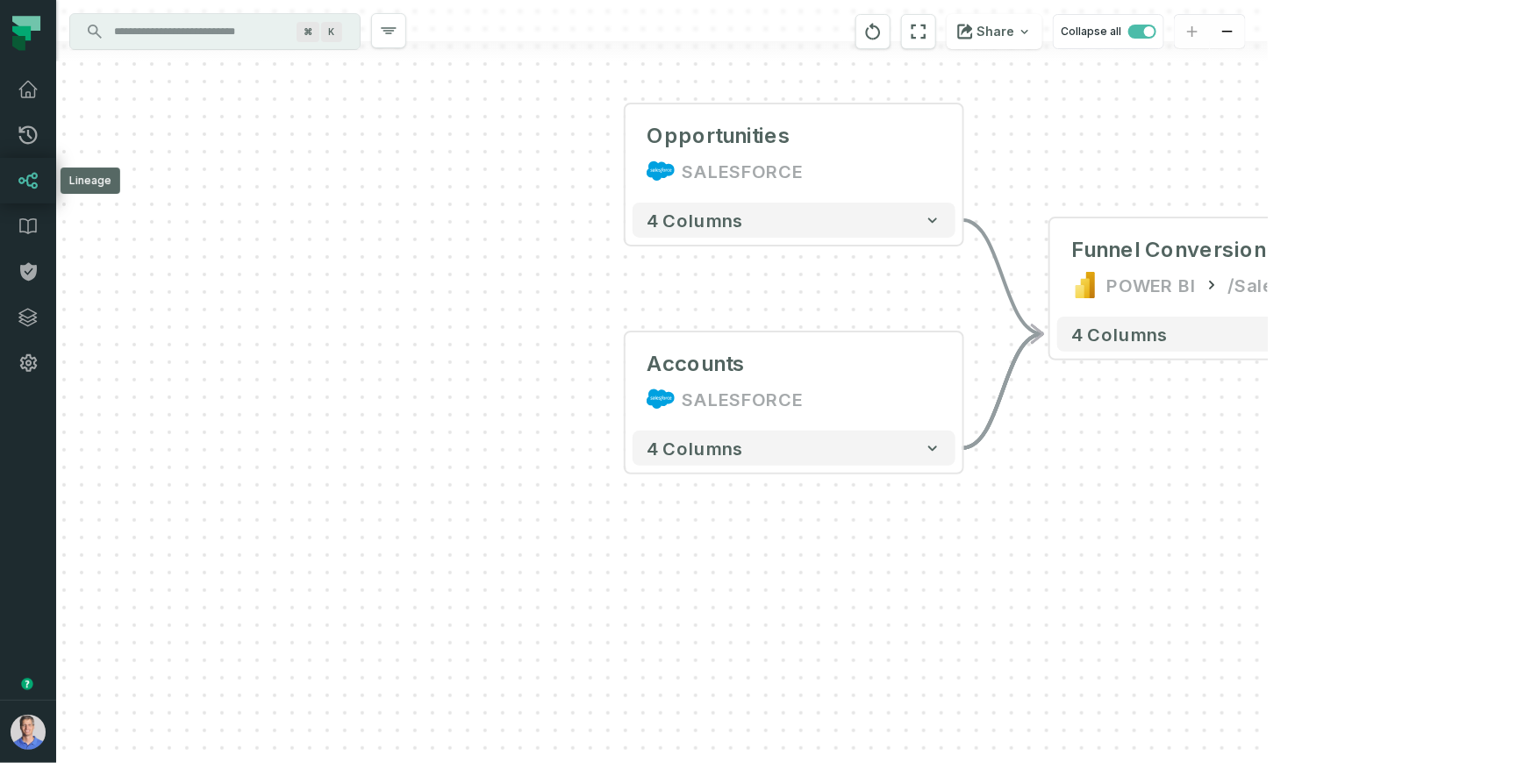
click at [44, 176] on link "Lineage" at bounding box center [28, 181] width 56 height 46
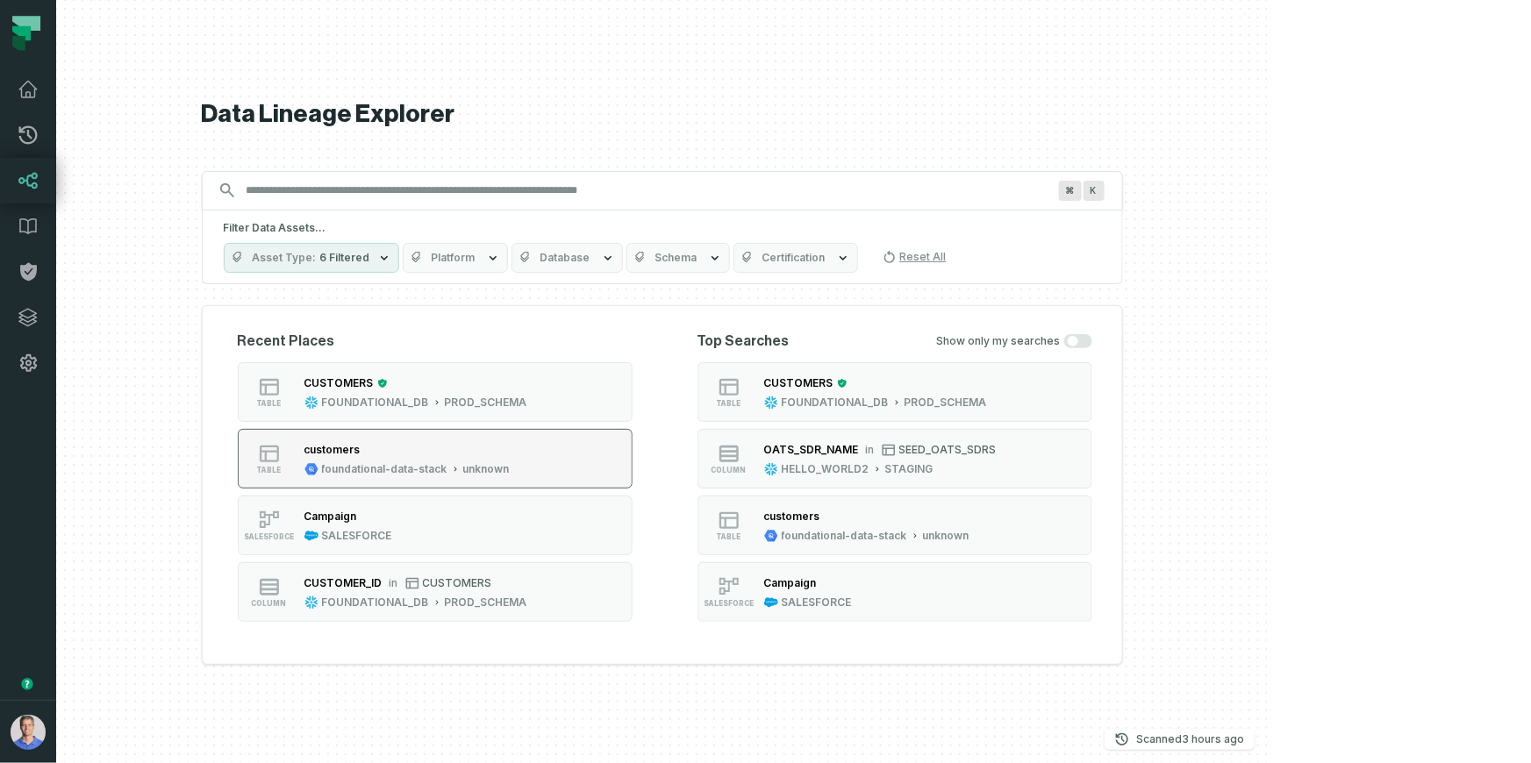
click at [609, 482] on button "table customers foundational-data-stack unknown" at bounding box center [435, 459] width 395 height 60
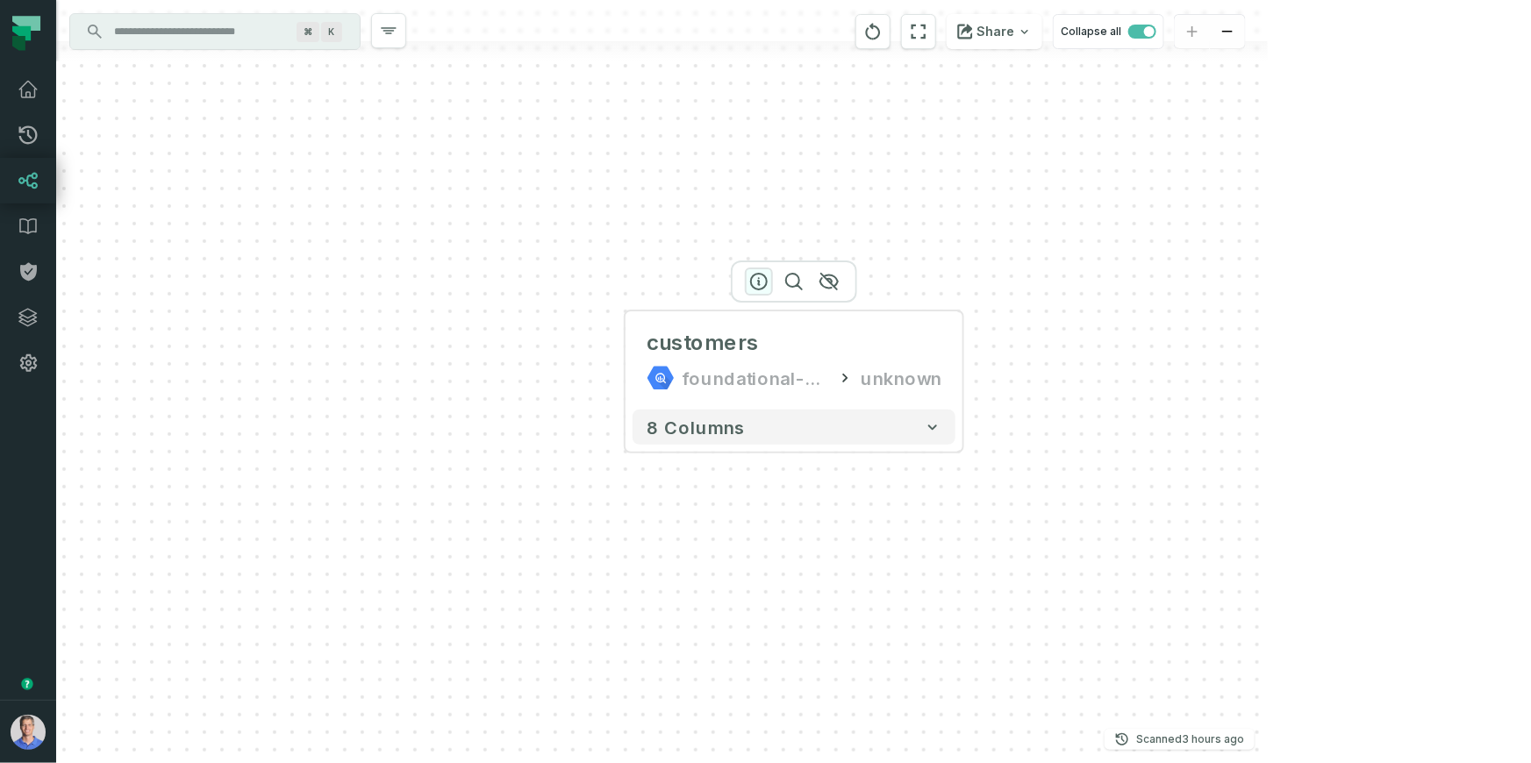
click at [759, 284] on icon "button" at bounding box center [759, 282] width 16 height 16
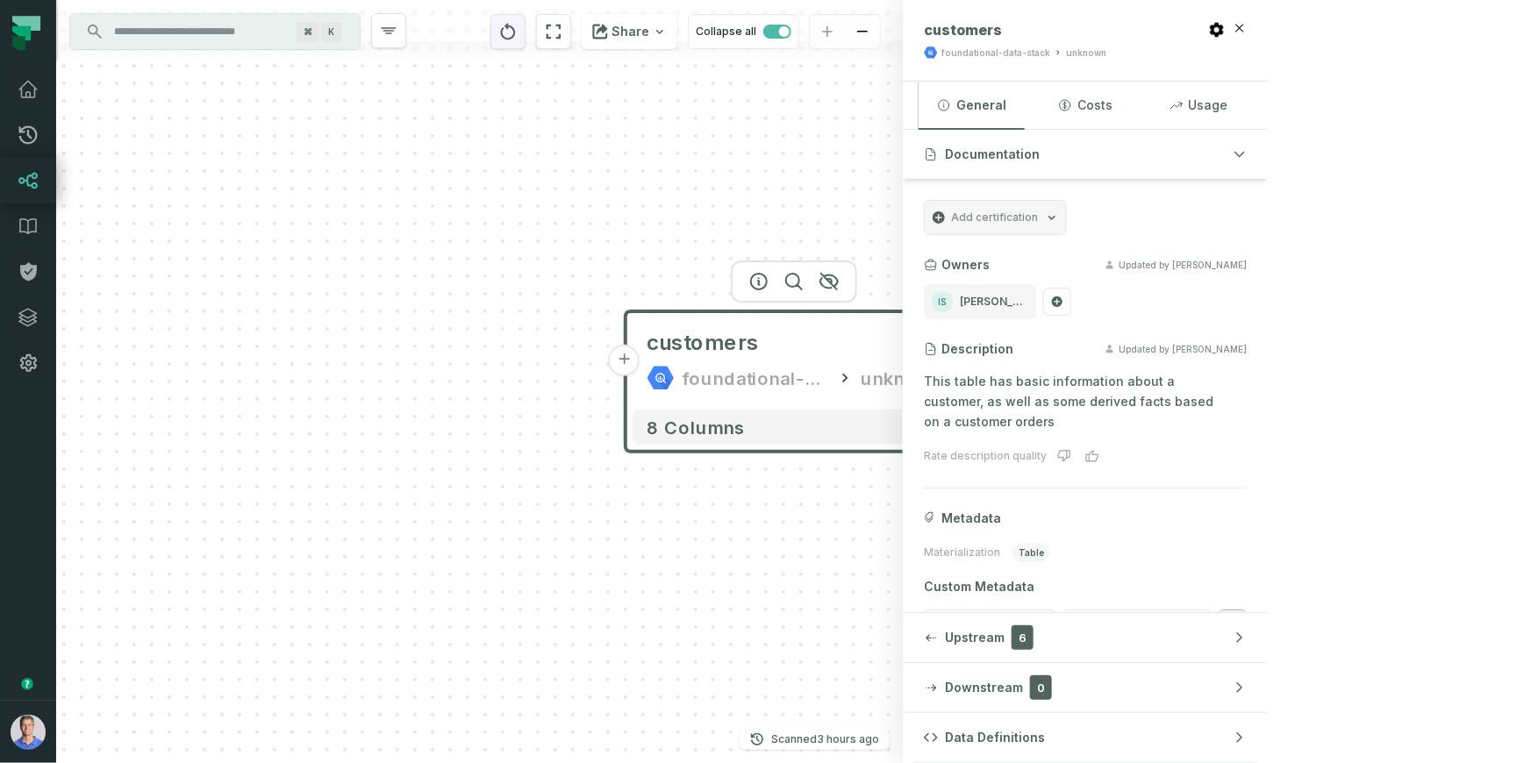
click at [518, 33] on icon "reset" at bounding box center [507, 31] width 19 height 21
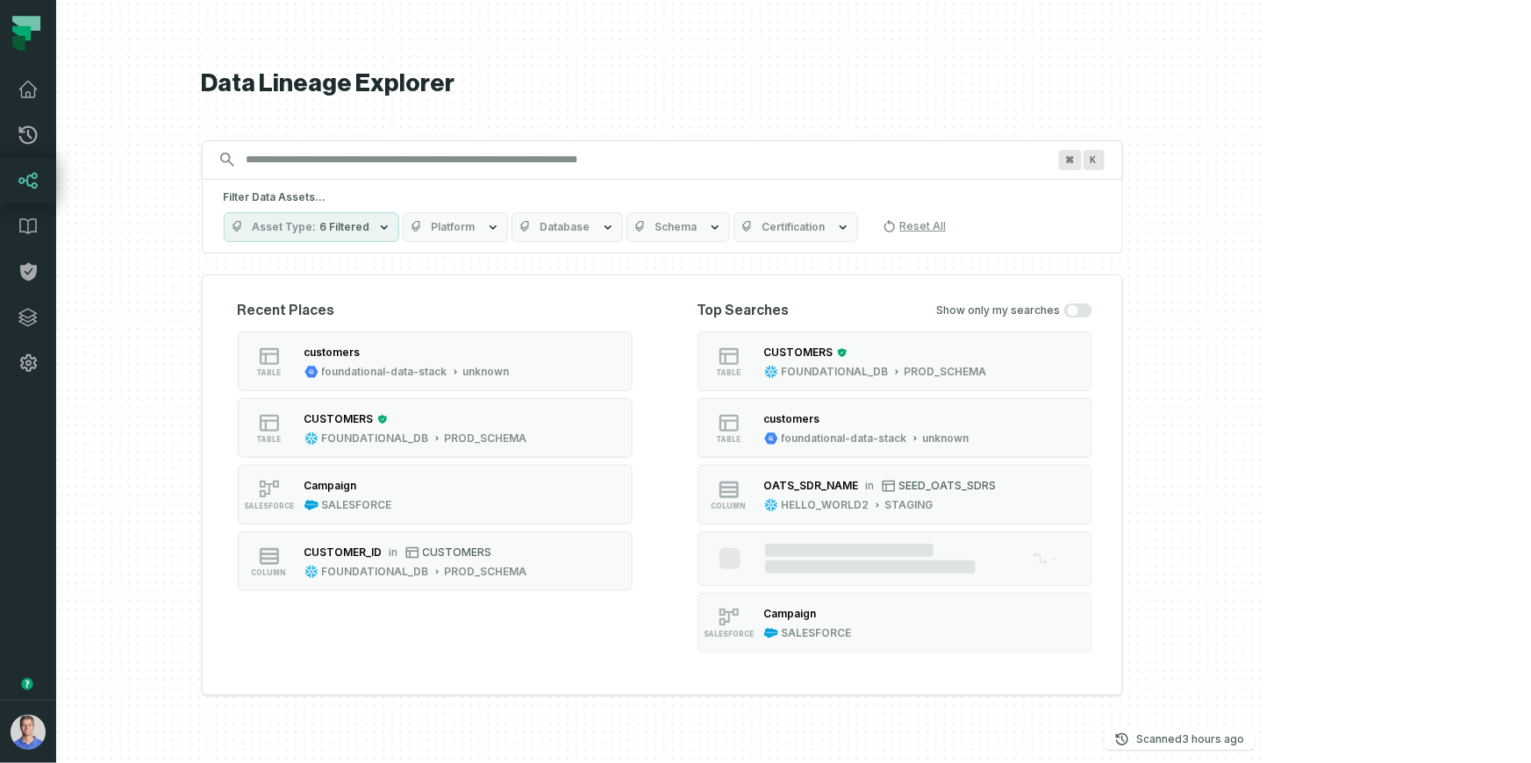
click at [399, 486] on div "Campaign SALESFORCE" at bounding box center [348, 494] width 102 height 35
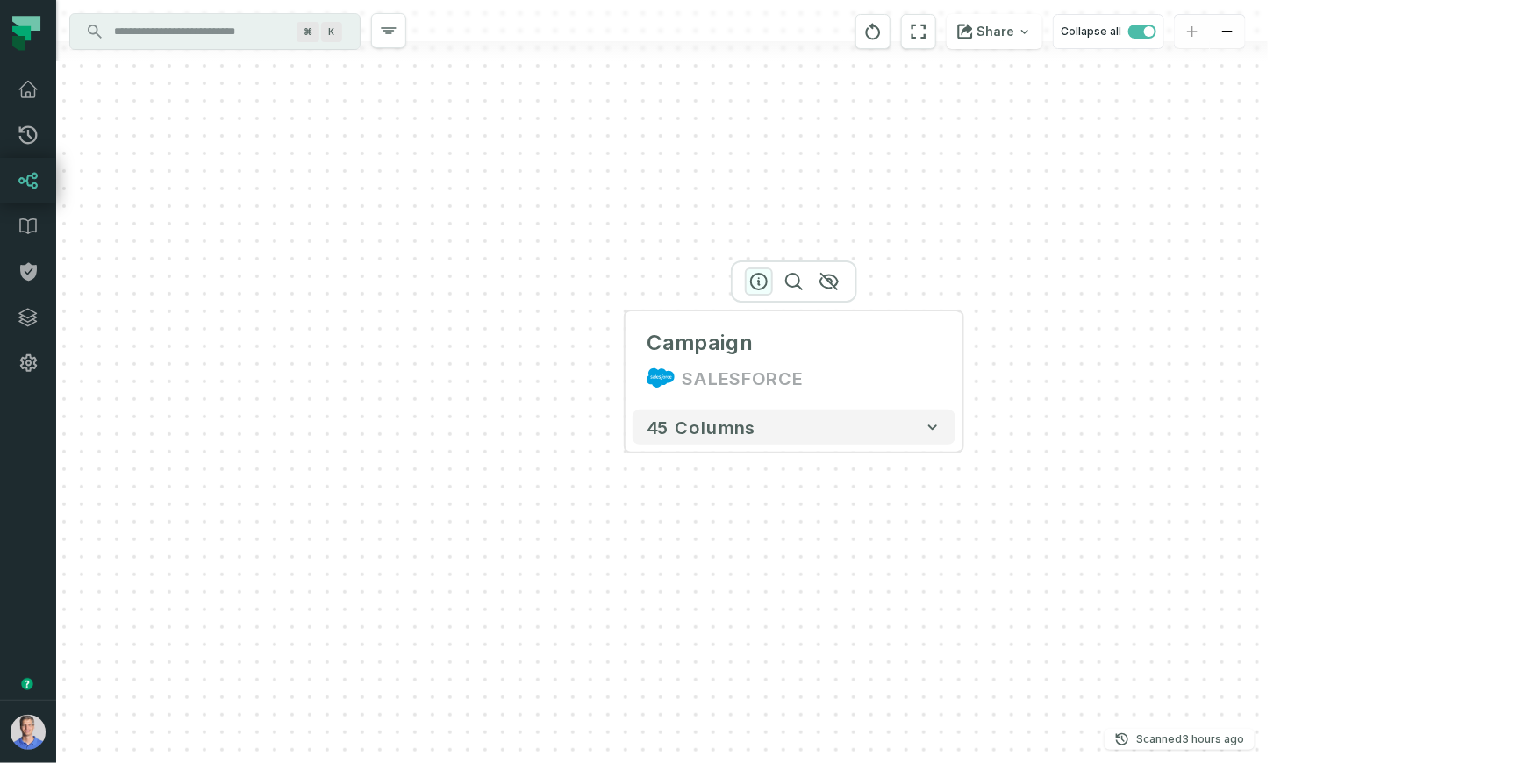
click at [753, 279] on icon "button" at bounding box center [758, 281] width 21 height 21
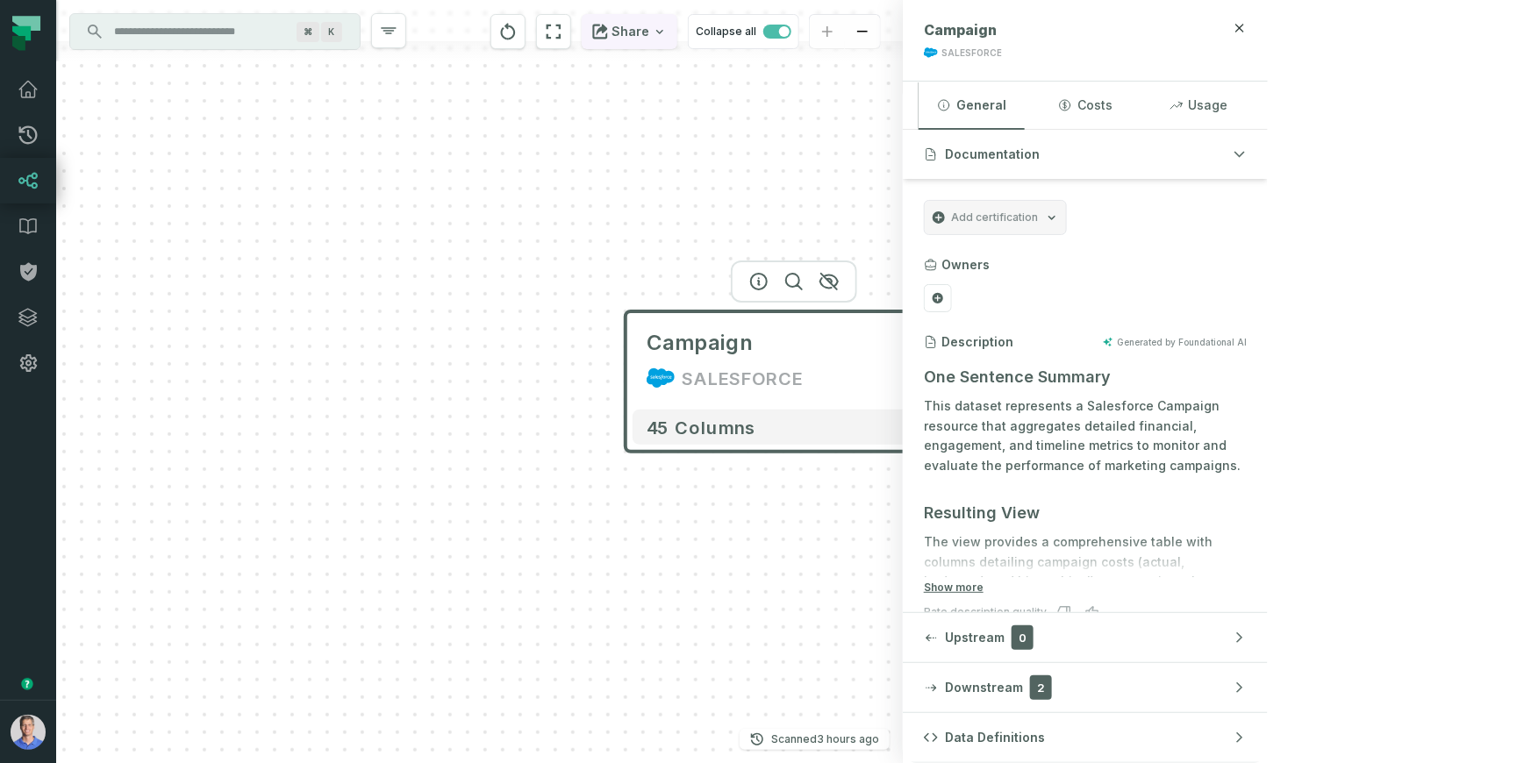
click at [677, 40] on button "Share" at bounding box center [630, 31] width 96 height 35
click at [766, 167] on p "Copy link to current graph" at bounding box center [756, 175] width 160 height 16
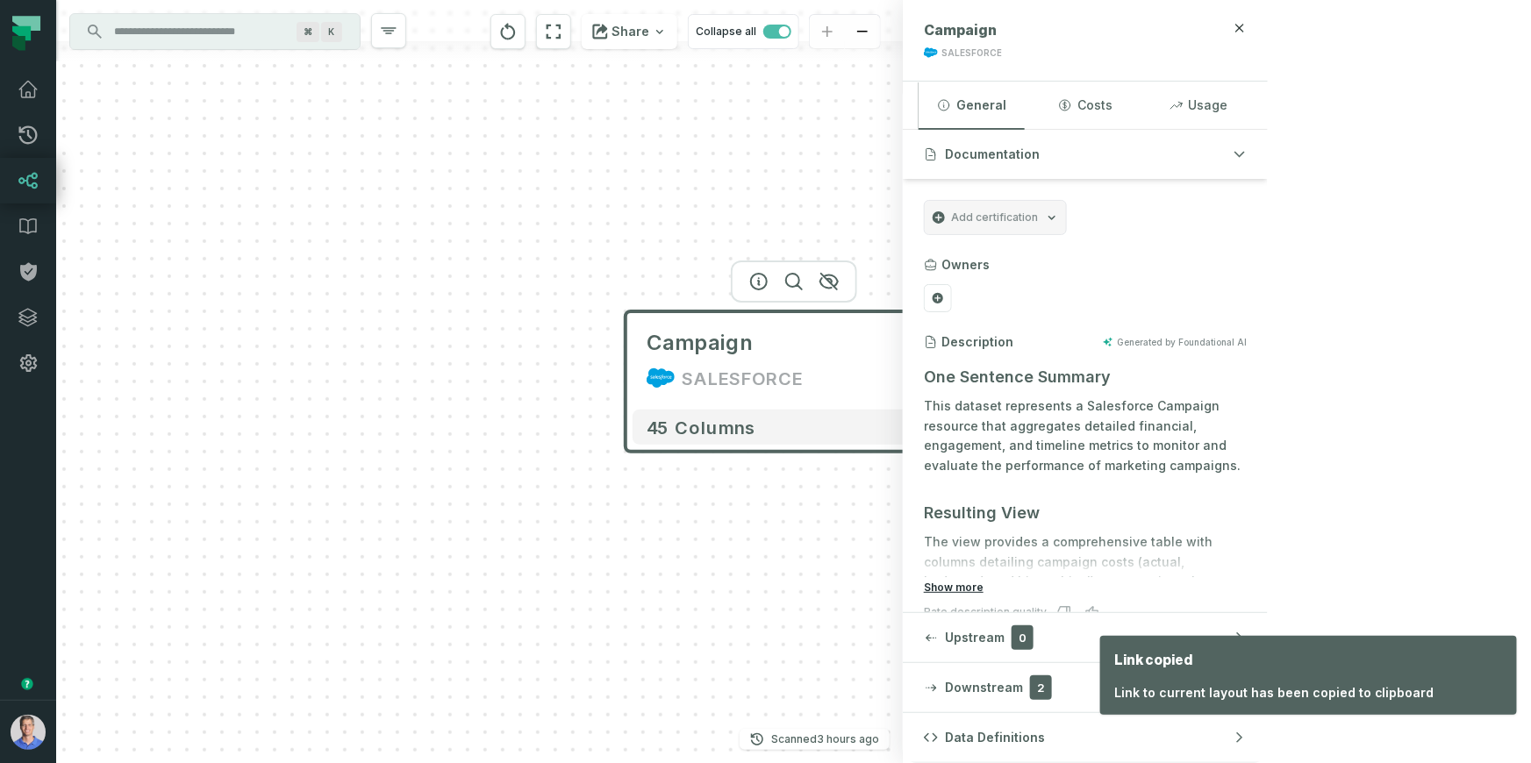
click at [983, 589] on button "Show more" at bounding box center [954, 588] width 60 height 14
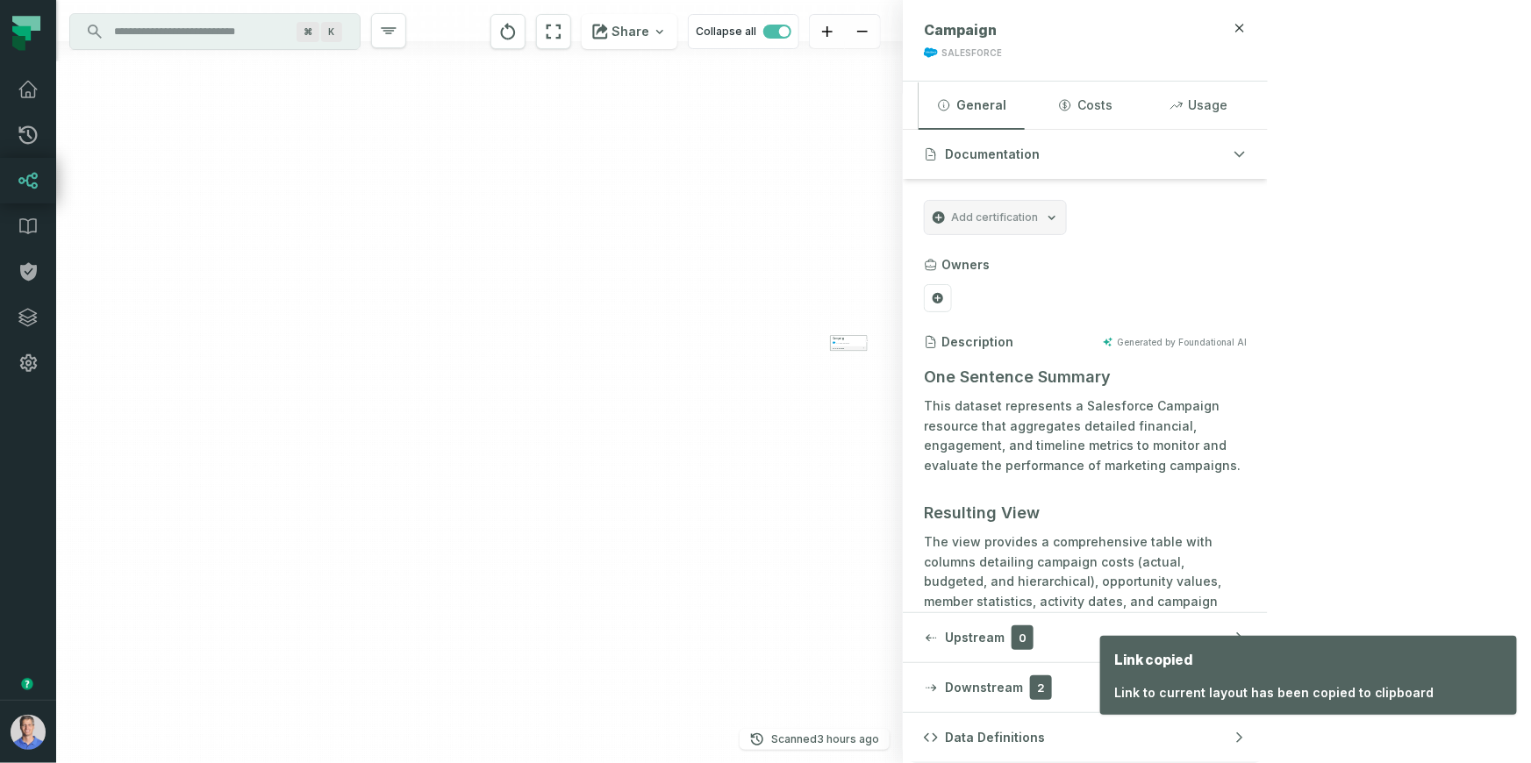
drag, startPoint x: 952, startPoint y: 443, endPoint x: 680, endPoint y: 264, distance: 325.5
click at [680, 264] on div "Campaign SALESFORCE + 45 columns" at bounding box center [479, 381] width 846 height 763
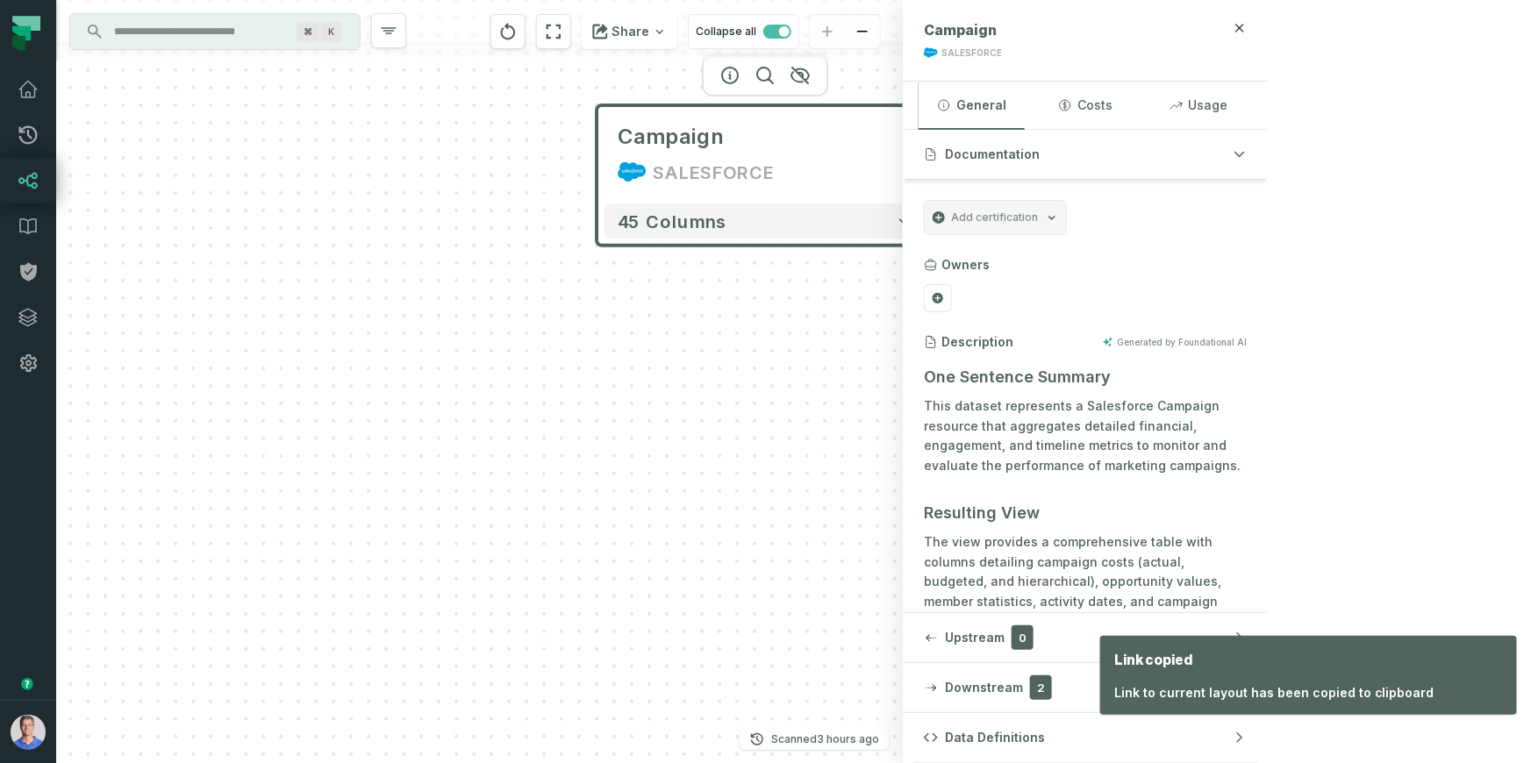
drag, startPoint x: 744, startPoint y: 339, endPoint x: 884, endPoint y: 553, distance: 256.7
click at [903, 655] on div "Campaign SALESFORCE + 45 columns" at bounding box center [479, 381] width 846 height 763
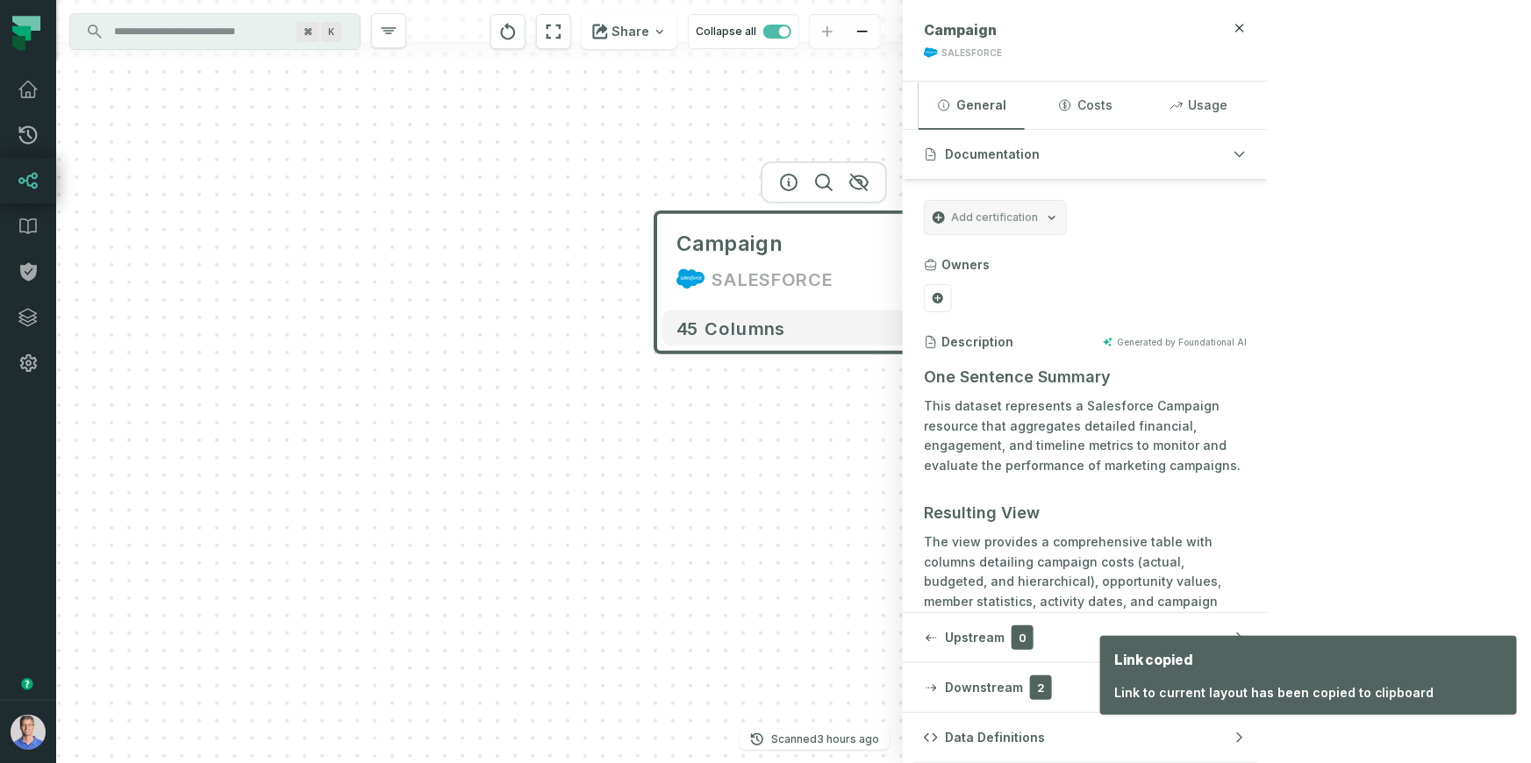
drag, startPoint x: 632, startPoint y: 398, endPoint x: 711, endPoint y: 531, distance: 154.2
click at [711, 531] on div "Campaign SALESFORCE + 45 columns" at bounding box center [479, 381] width 846 height 763
